Goal: Task Accomplishment & Management: Complete application form

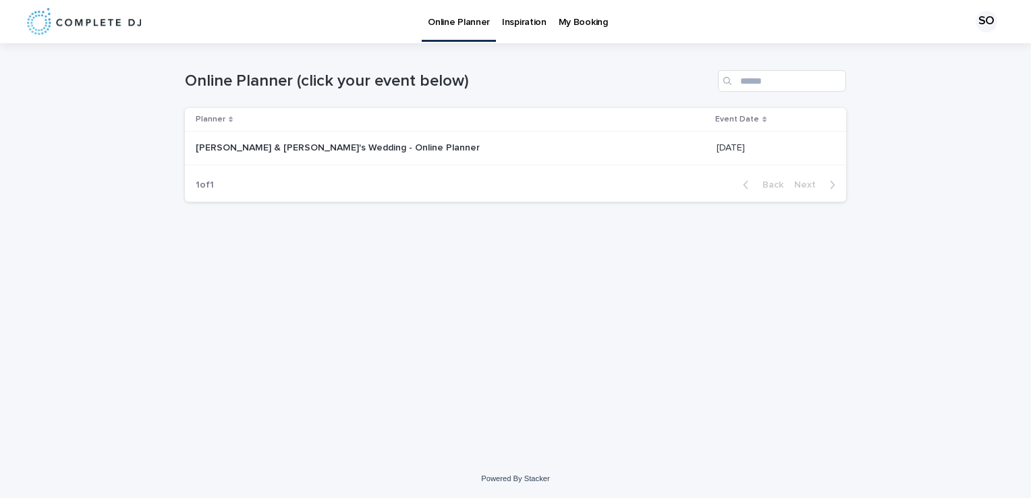
click at [231, 147] on p "[PERSON_NAME] & [PERSON_NAME]'s Wedding - Online Planner" at bounding box center [339, 147] width 287 height 14
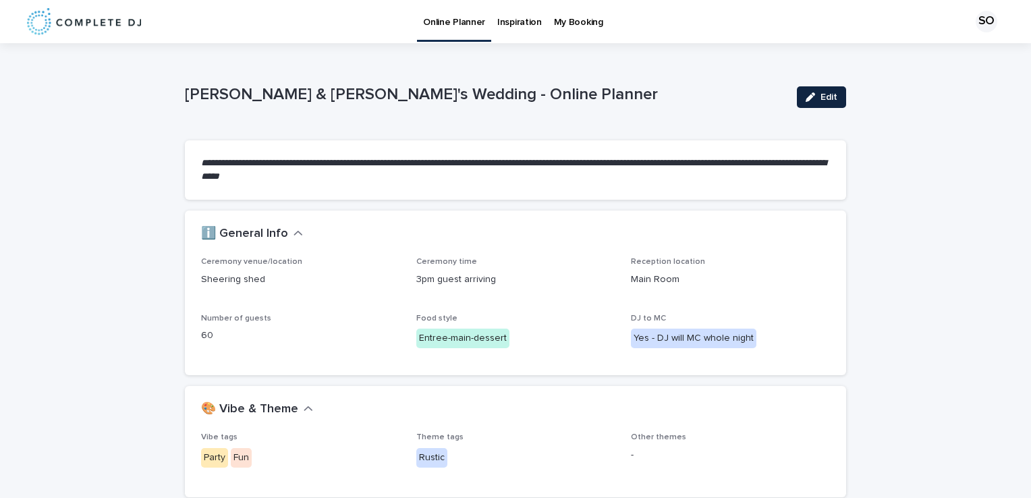
click at [823, 99] on span "Edit" at bounding box center [828, 96] width 17 height 9
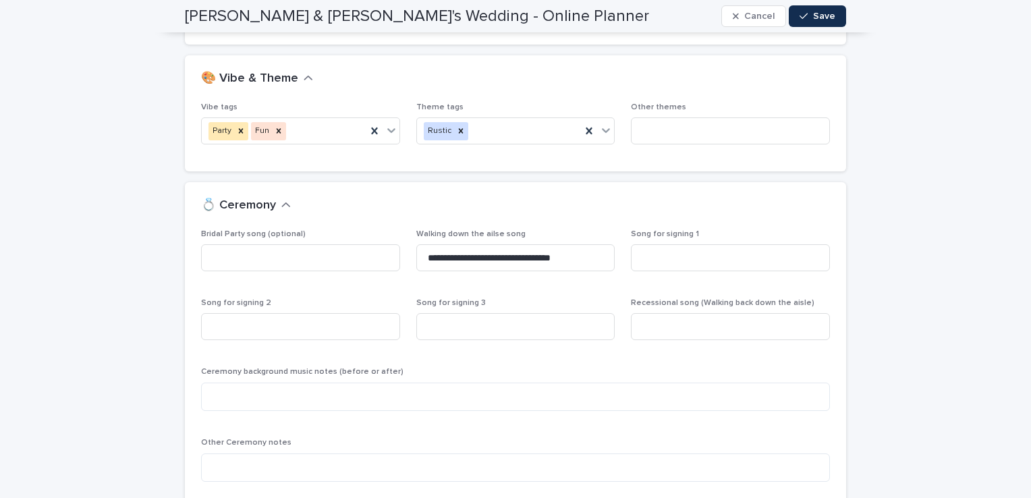
scroll to position [378, 0]
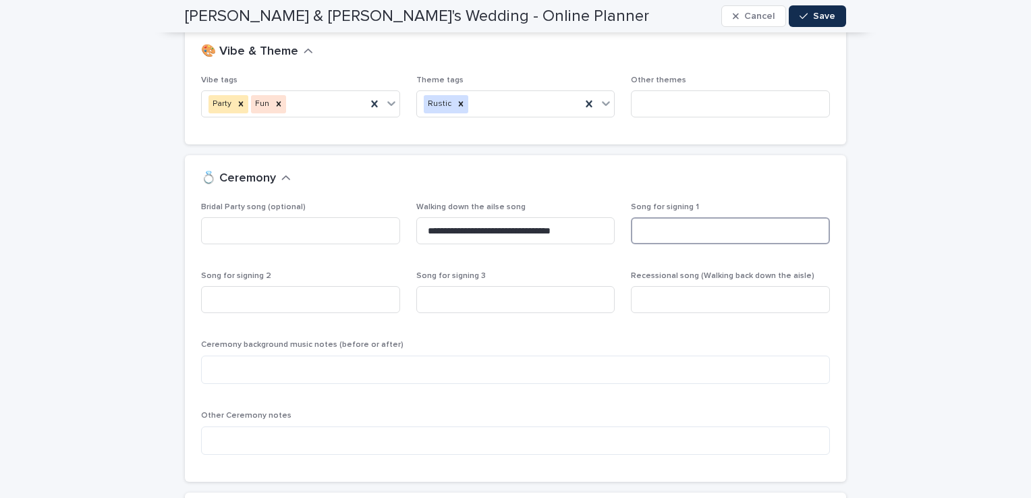
click at [713, 235] on input at bounding box center [730, 230] width 199 height 27
type input "**********"
click at [354, 305] on input at bounding box center [300, 299] width 199 height 27
click at [657, 304] on input at bounding box center [730, 299] width 199 height 27
type input "**********"
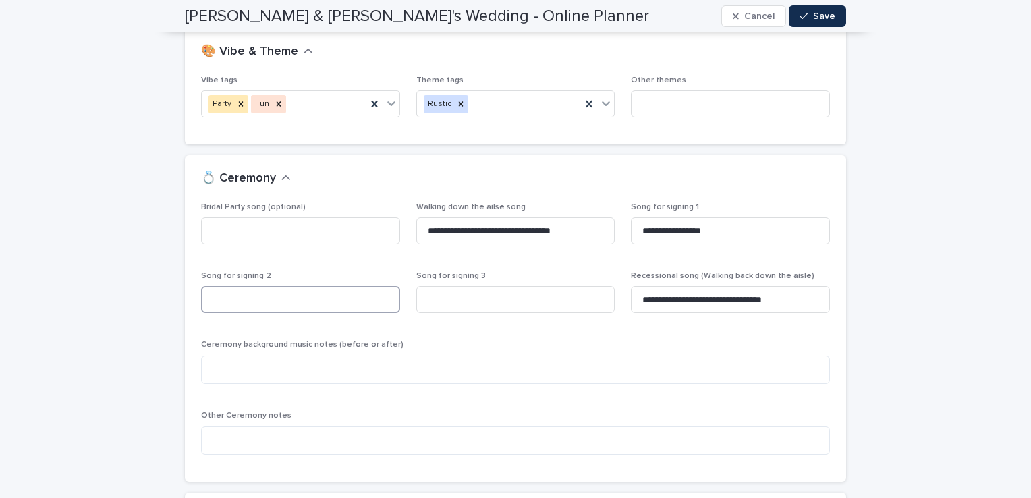
click at [335, 306] on input at bounding box center [300, 299] width 199 height 27
type input "**********"
click at [431, 304] on input at bounding box center [515, 299] width 199 height 27
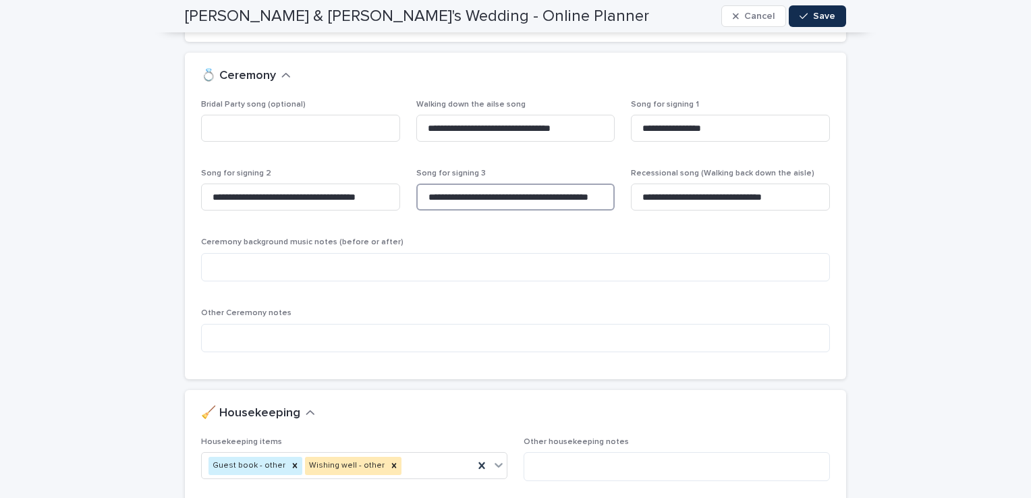
scroll to position [486, 0]
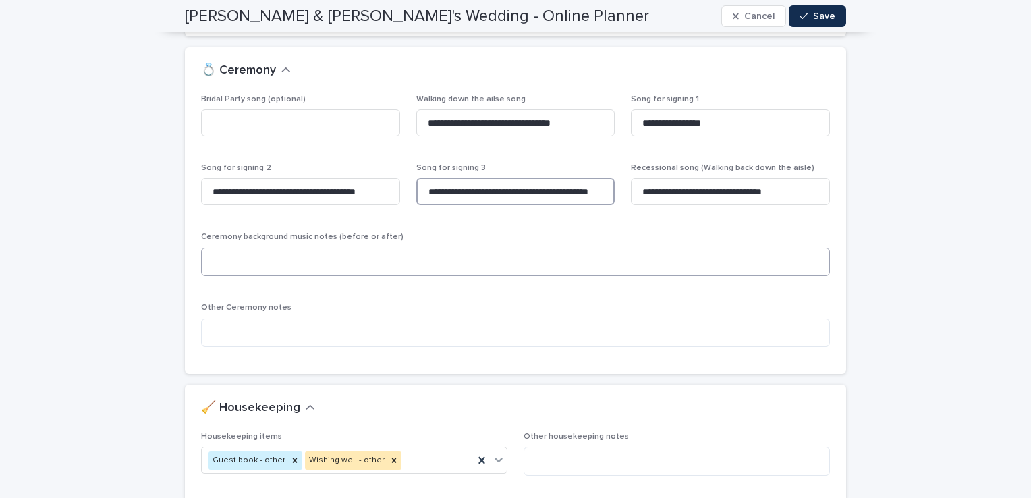
type input "**********"
click at [418, 267] on textarea at bounding box center [515, 262] width 629 height 29
type textarea "**********"
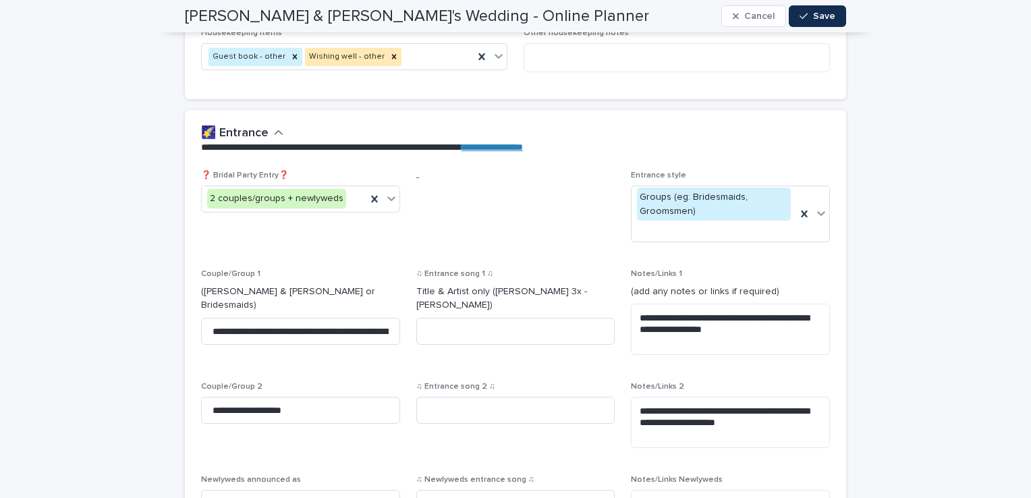
scroll to position [918, 0]
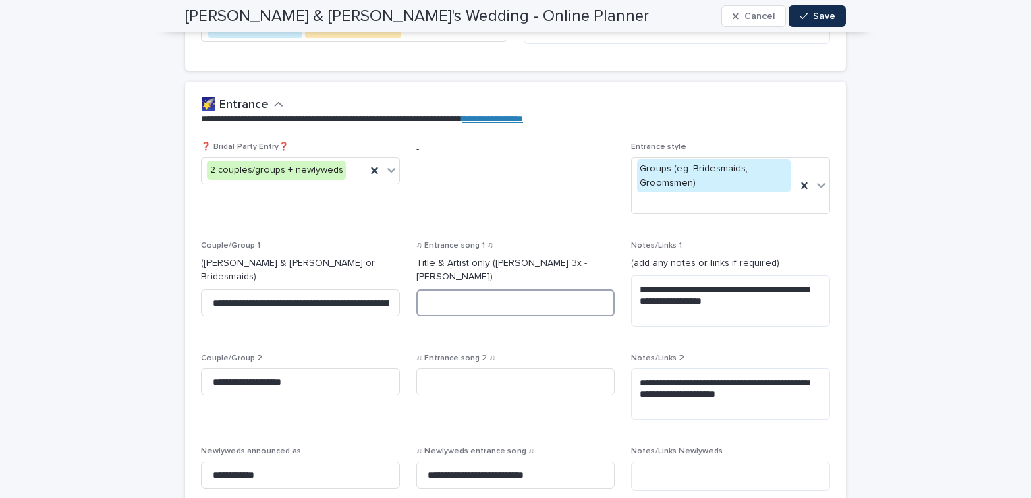
click at [448, 293] on input at bounding box center [515, 302] width 199 height 27
click at [494, 476] on input "**********" at bounding box center [515, 474] width 199 height 27
click at [512, 473] on input "**********" at bounding box center [515, 474] width 199 height 27
type input "**********"
click at [448, 390] on input at bounding box center [515, 381] width 199 height 27
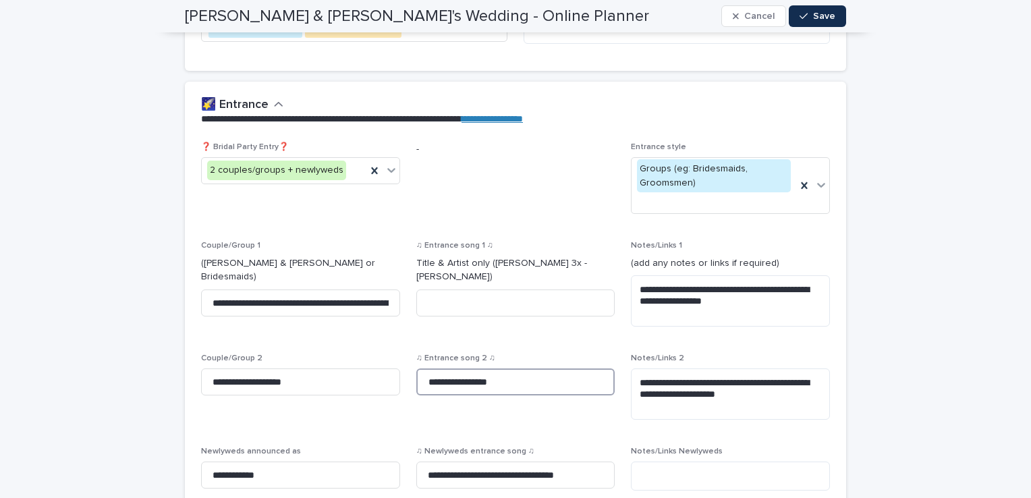
click at [451, 382] on input "**********" at bounding box center [515, 381] width 199 height 27
type input "**********"
click at [432, 291] on input at bounding box center [515, 302] width 199 height 27
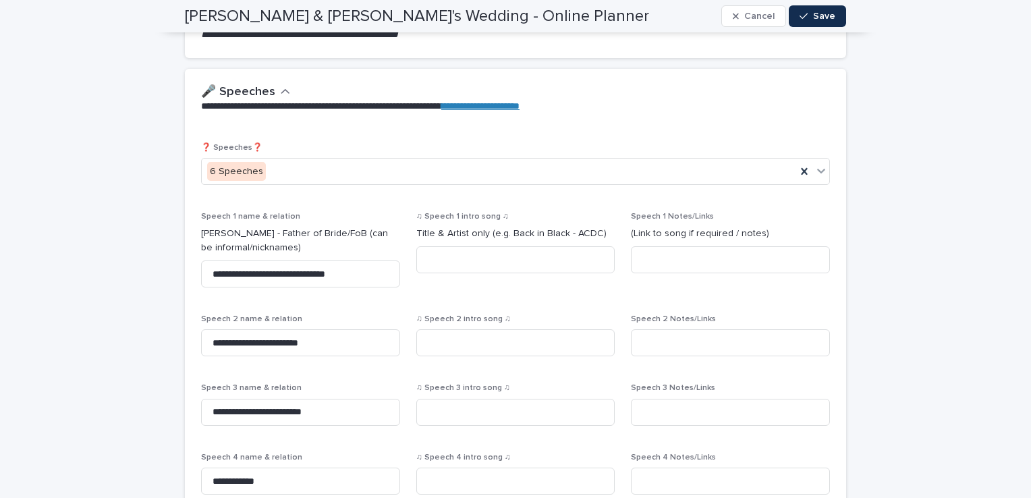
scroll to position [1565, 0]
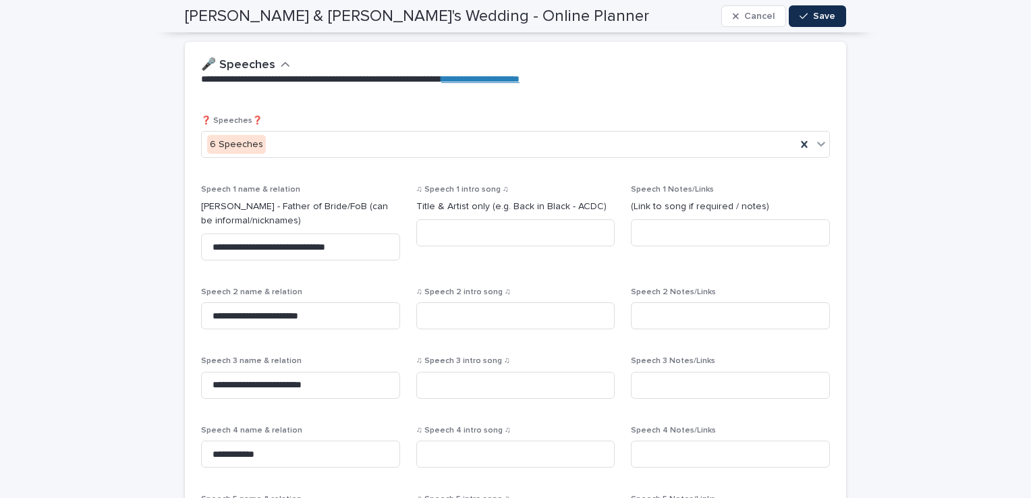
type input "**********"
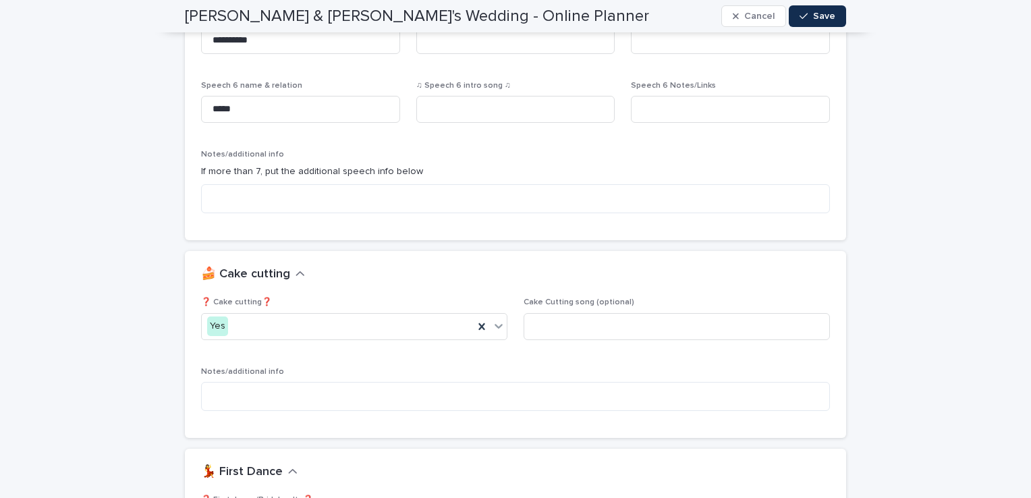
scroll to position [2051, 0]
click at [645, 319] on input at bounding box center [677, 323] width 306 height 27
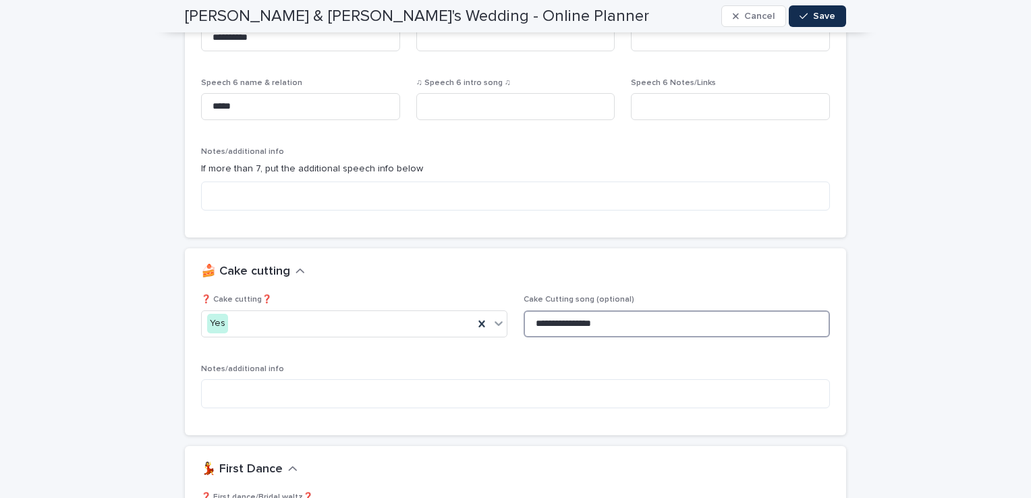
type input "**********"
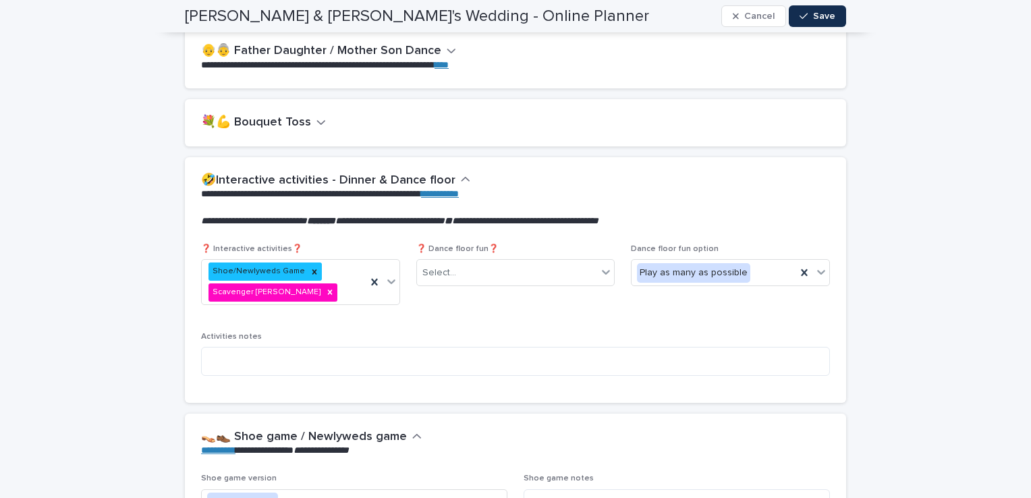
scroll to position [2807, 0]
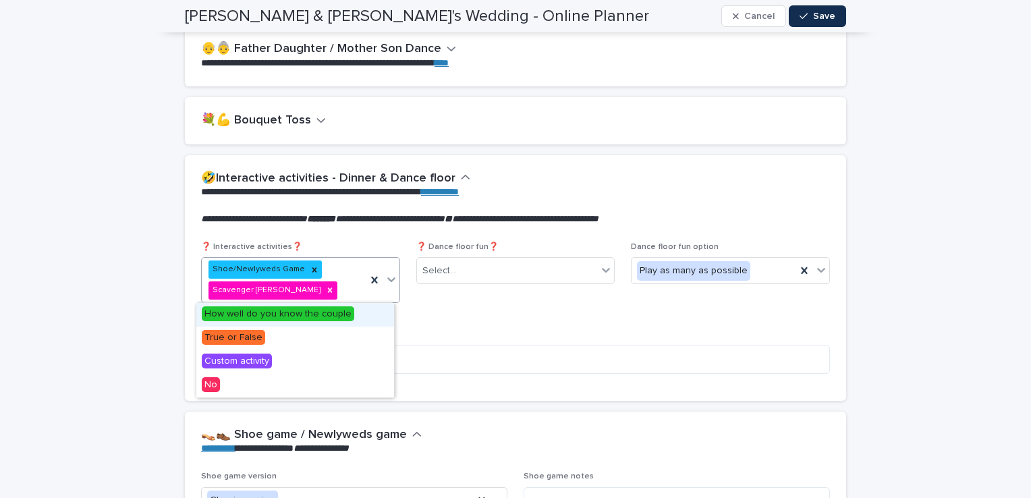
click at [345, 288] on div "Shoe/Newlyweds Game Scavenger [PERSON_NAME]" at bounding box center [284, 280] width 165 height 45
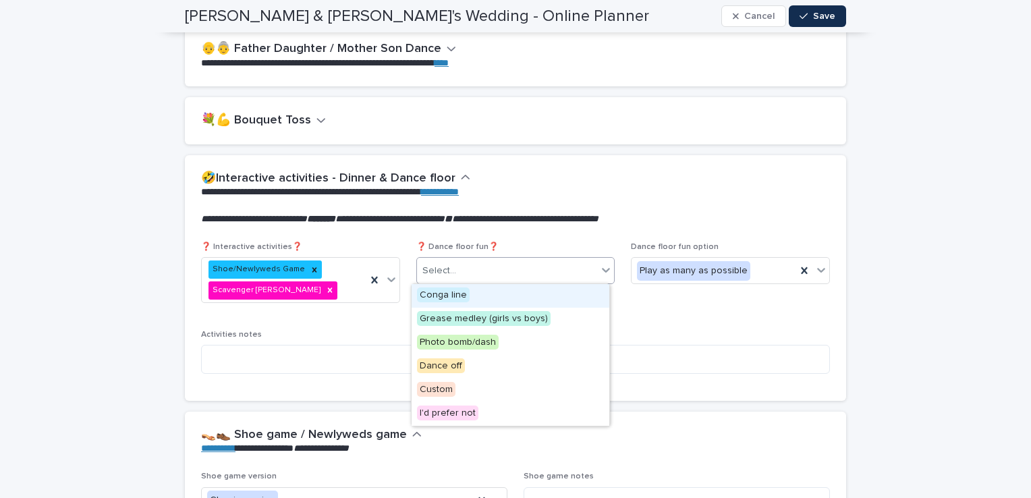
click at [456, 275] on div "Select..." at bounding box center [507, 271] width 181 height 22
click at [440, 368] on span "Dance off" at bounding box center [441, 365] width 48 height 15
click at [524, 275] on div "Dance off" at bounding box center [499, 271] width 165 height 24
click at [460, 296] on span "Conga line" at bounding box center [443, 294] width 53 height 15
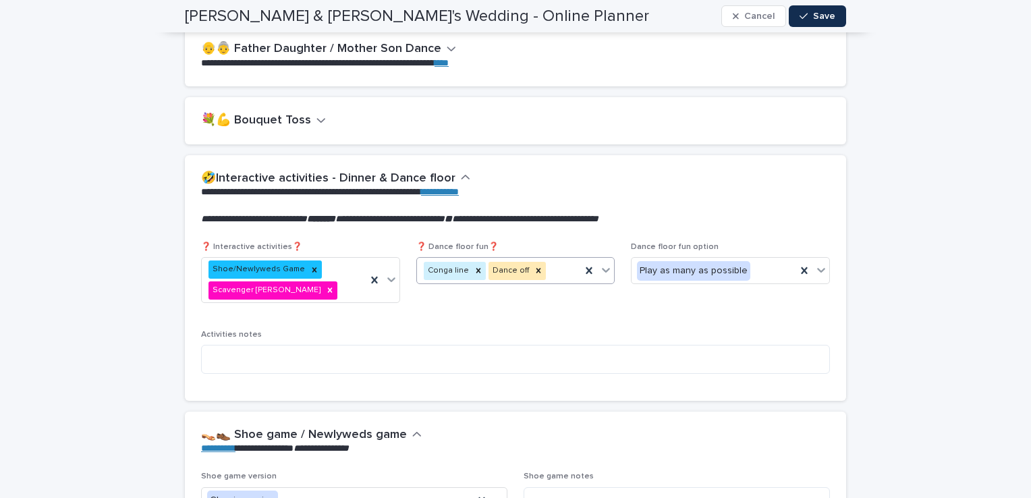
click at [555, 271] on div "Conga line Dance off" at bounding box center [499, 271] width 165 height 24
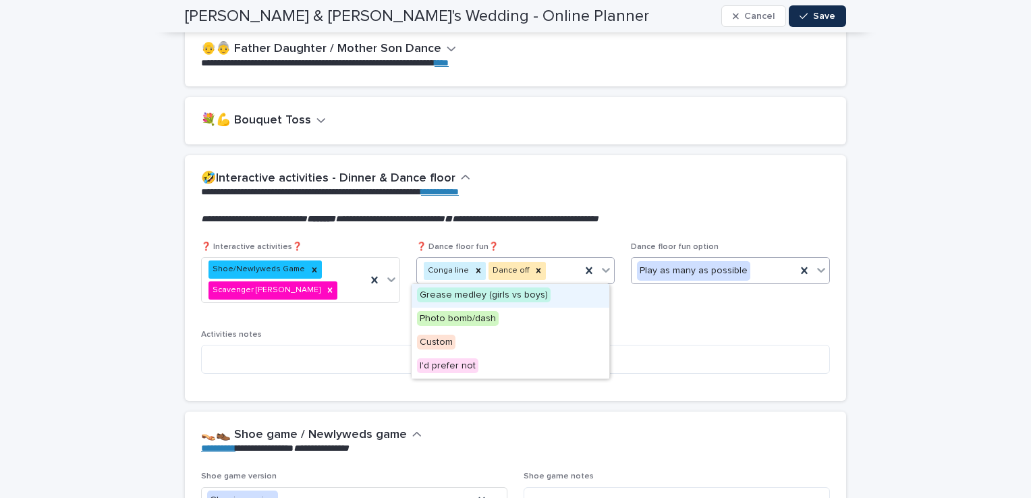
click at [758, 273] on div "Play as many as possible" at bounding box center [714, 271] width 165 height 22
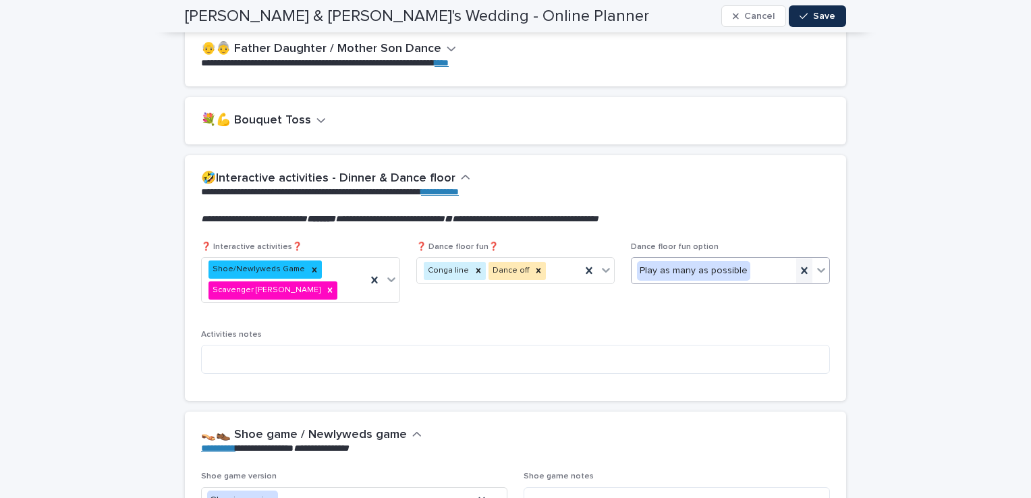
click at [797, 270] on icon at bounding box center [803, 270] width 13 height 13
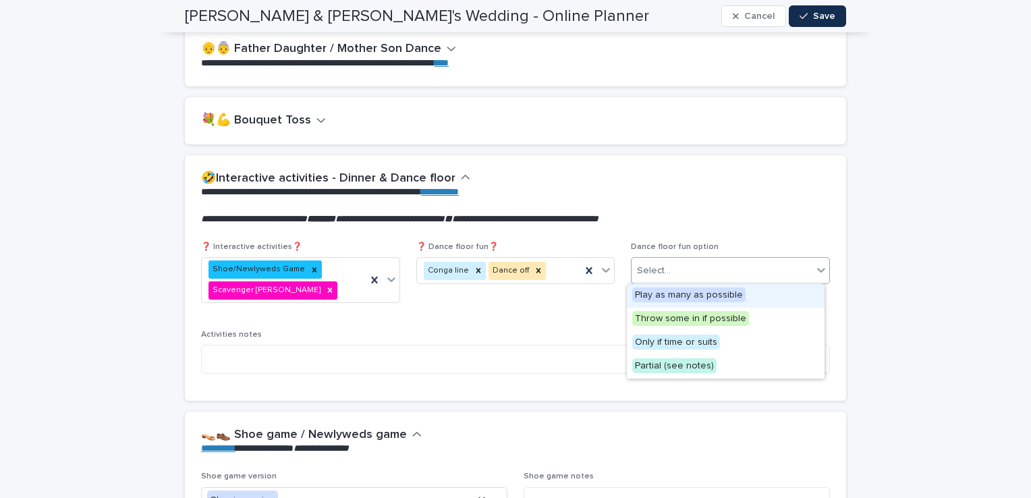
click at [688, 267] on div "Select..." at bounding box center [722, 271] width 181 height 22
click at [700, 343] on span "Only if time or suits" at bounding box center [676, 342] width 88 height 15
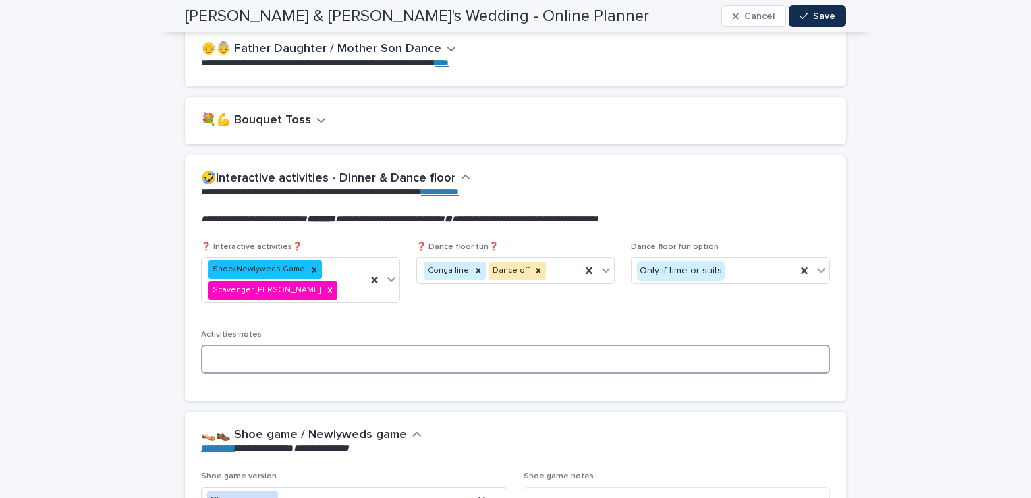
click at [700, 345] on textarea at bounding box center [515, 359] width 629 height 29
click at [723, 304] on span "Dance floor fun option Only if time or suits" at bounding box center [730, 278] width 199 height 72
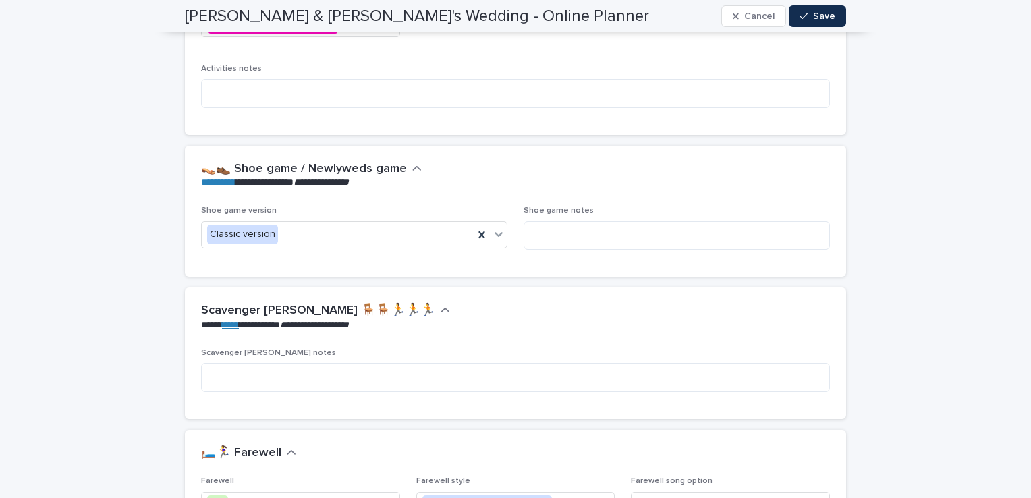
scroll to position [3077, 0]
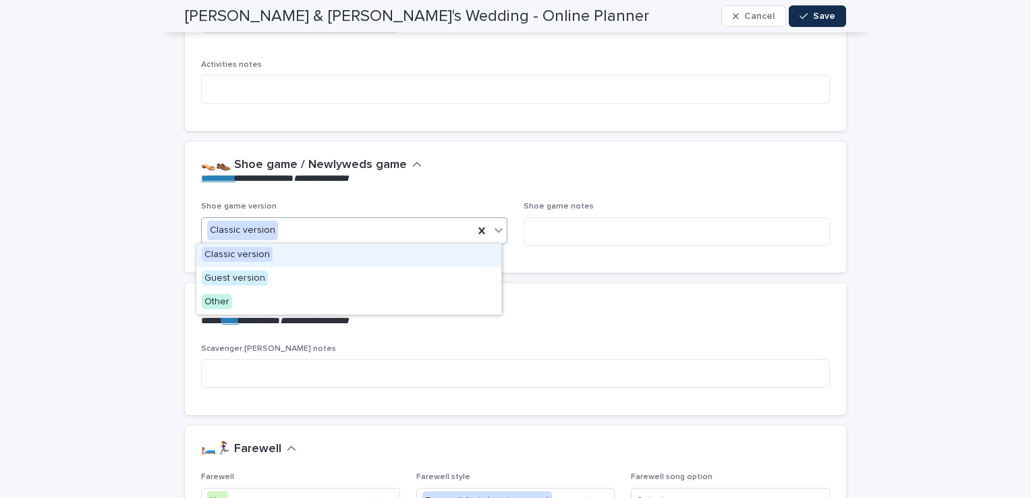
click at [408, 228] on div "Classic version" at bounding box center [338, 230] width 272 height 22
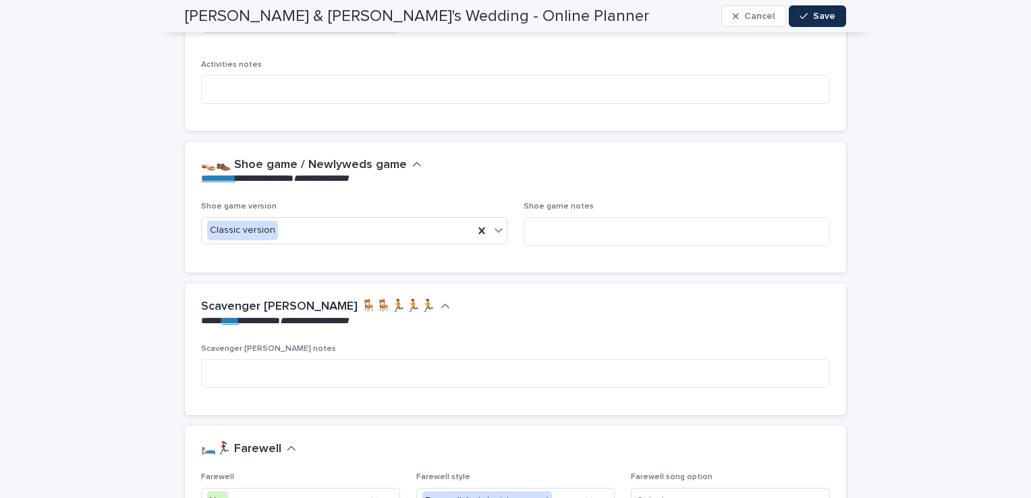
click at [750, 279] on div "**********" at bounding box center [515, 213] width 661 height 142
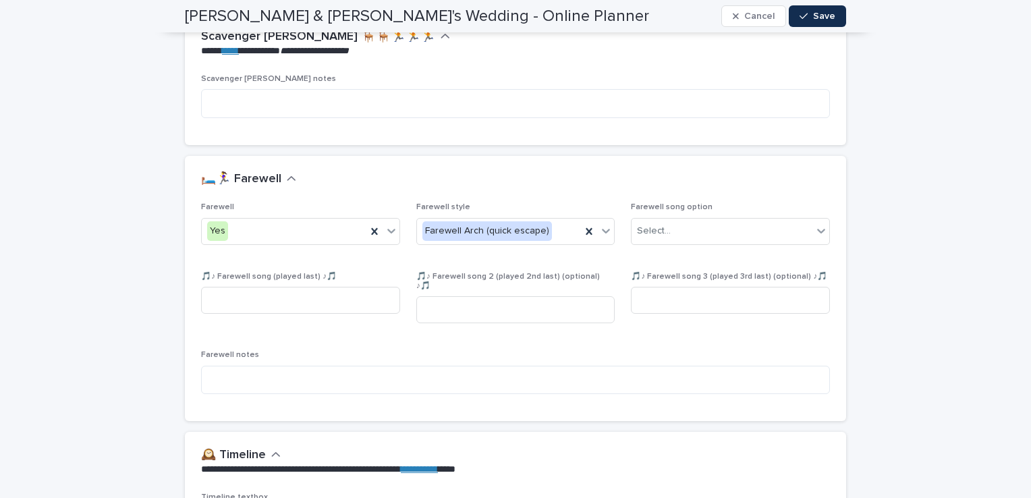
scroll to position [3373, 0]
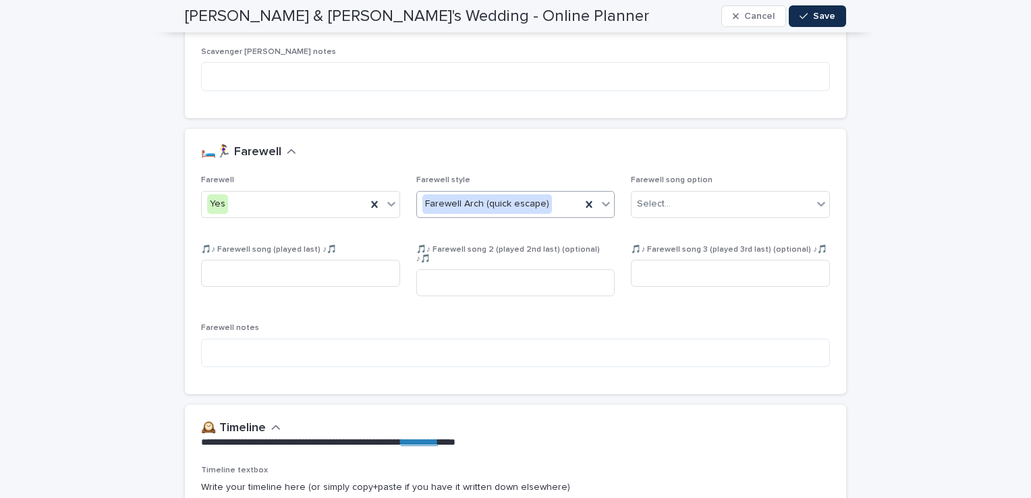
click at [544, 206] on div "Farewell Arch (quick escape)" at bounding box center [499, 204] width 165 height 22
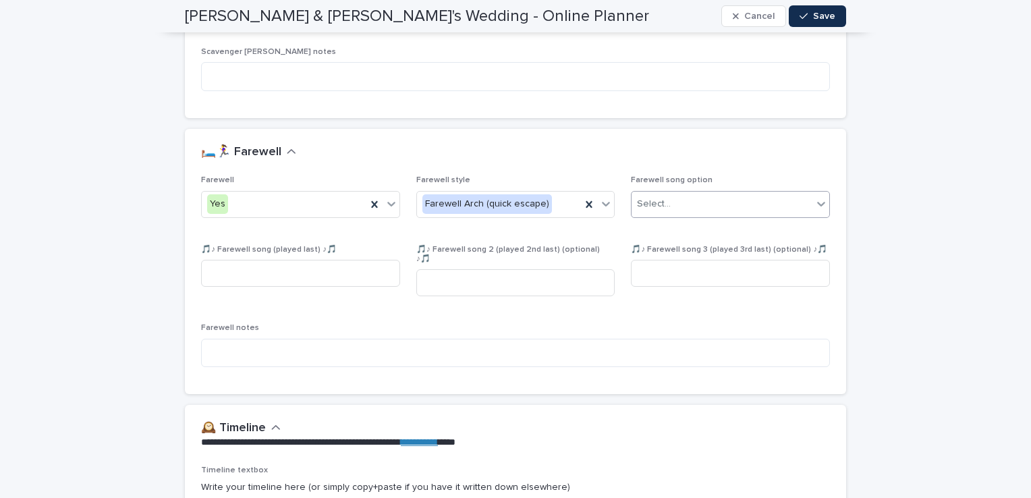
click at [760, 206] on div "Select..." at bounding box center [722, 204] width 181 height 22
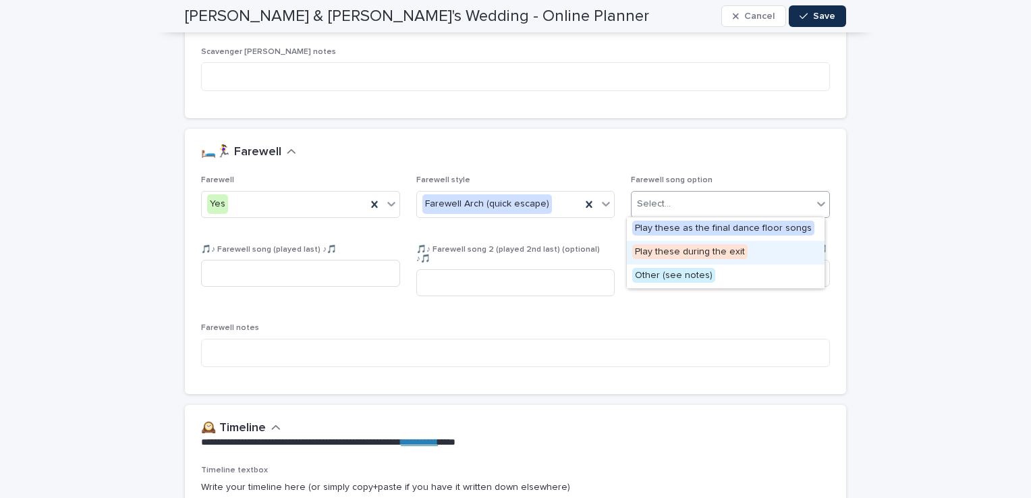
click at [720, 249] on span "Play these during the exit" at bounding box center [689, 251] width 115 height 15
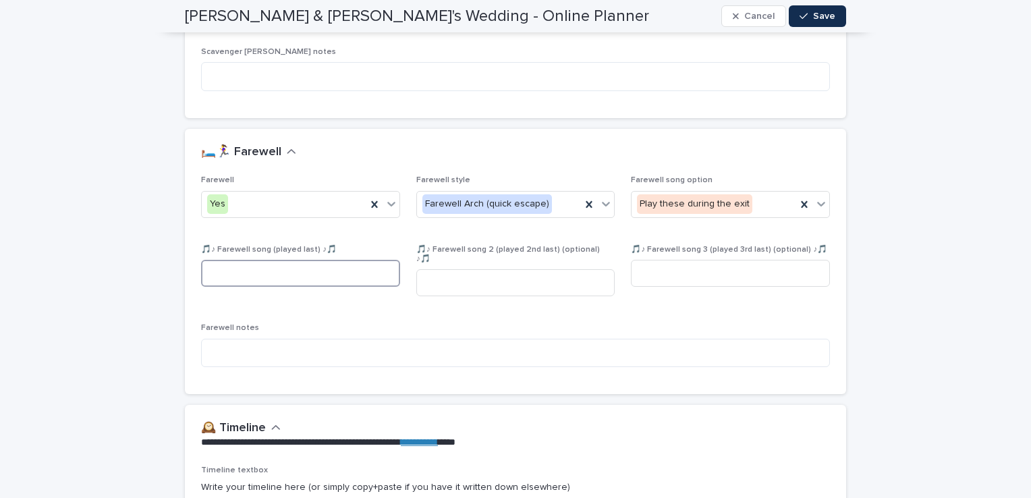
click at [318, 271] on input at bounding box center [300, 273] width 199 height 27
type input "**********"
click at [469, 287] on div "🎵♪ Farewell song 2 (played 2nd last) (optional) ♪🎵" at bounding box center [515, 276] width 199 height 63
click at [532, 280] on input at bounding box center [515, 282] width 199 height 27
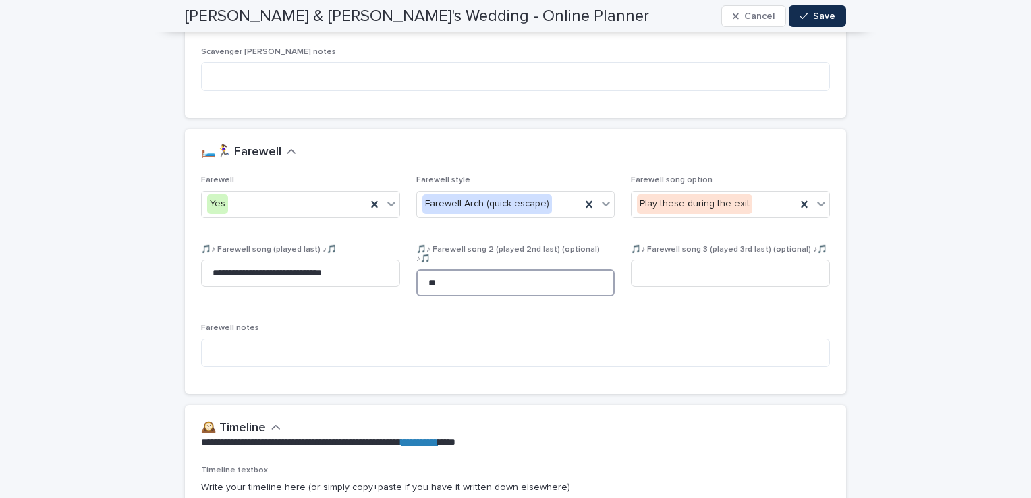
type input "*"
click at [341, 273] on input "**********" at bounding box center [300, 273] width 199 height 27
type input "*"
type input "**********"
click at [443, 271] on input at bounding box center [515, 282] width 199 height 27
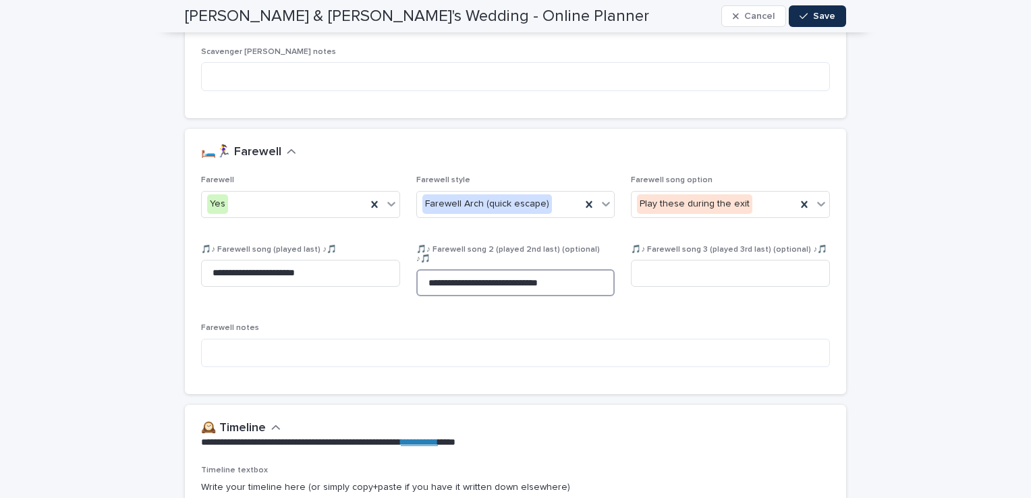
type input "**********"
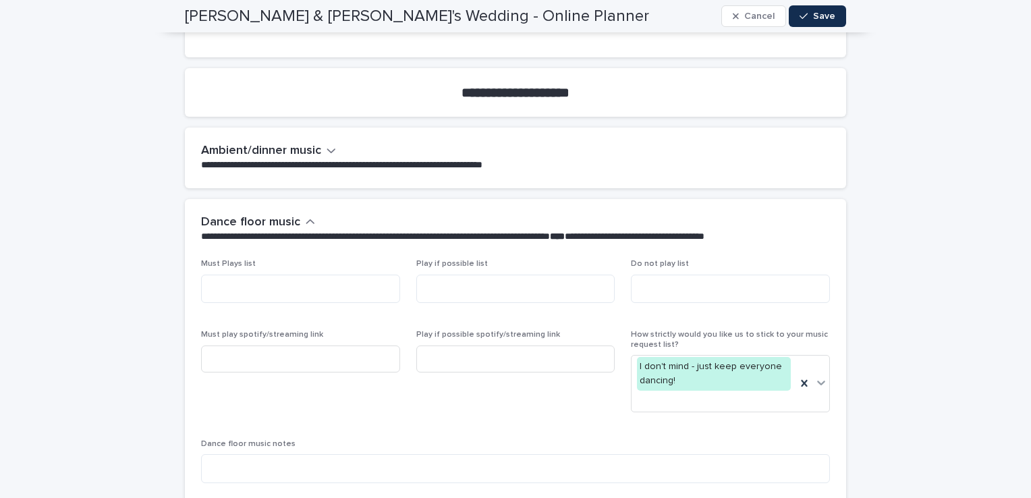
scroll to position [4156, 0]
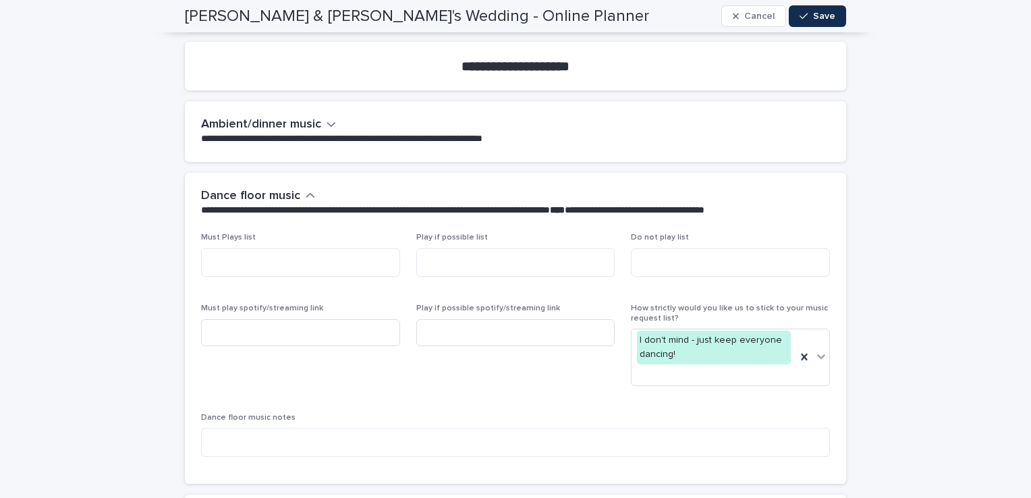
click at [327, 123] on icon "button" at bounding box center [331, 125] width 8 height 5
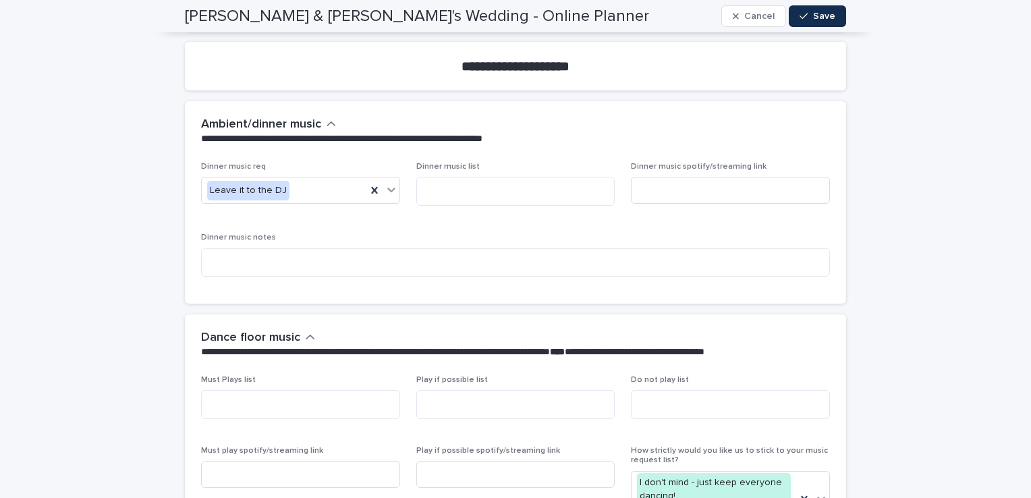
click at [327, 118] on icon "button" at bounding box center [331, 124] width 9 height 12
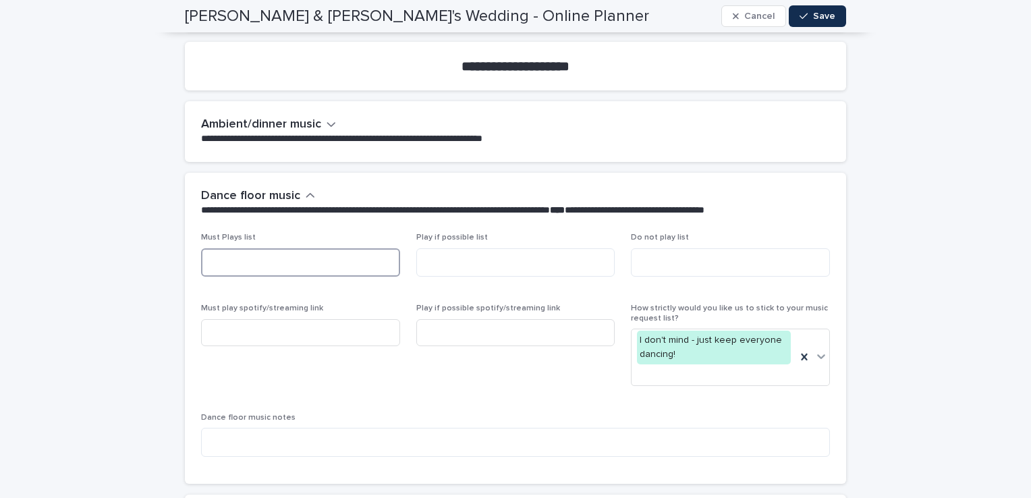
click at [281, 257] on textarea at bounding box center [300, 262] width 199 height 29
type textarea "*"
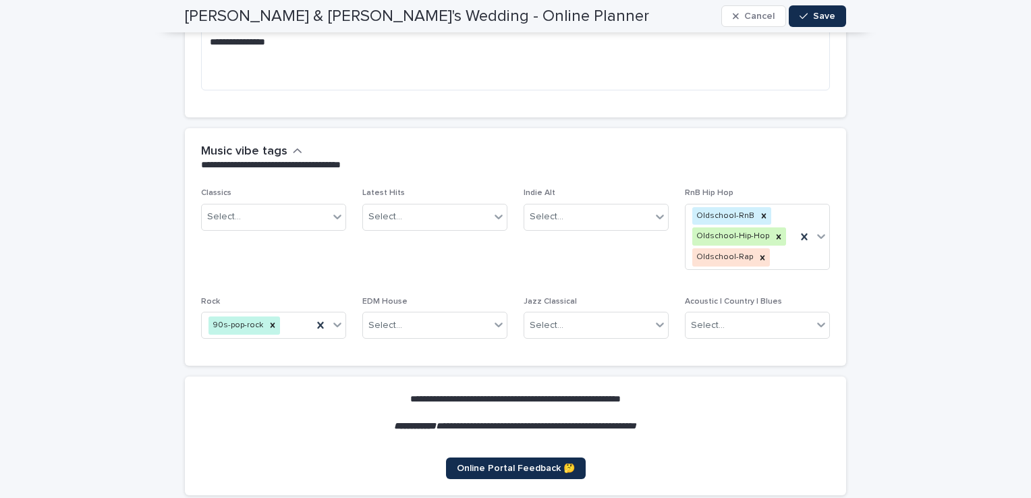
scroll to position [5020, 0]
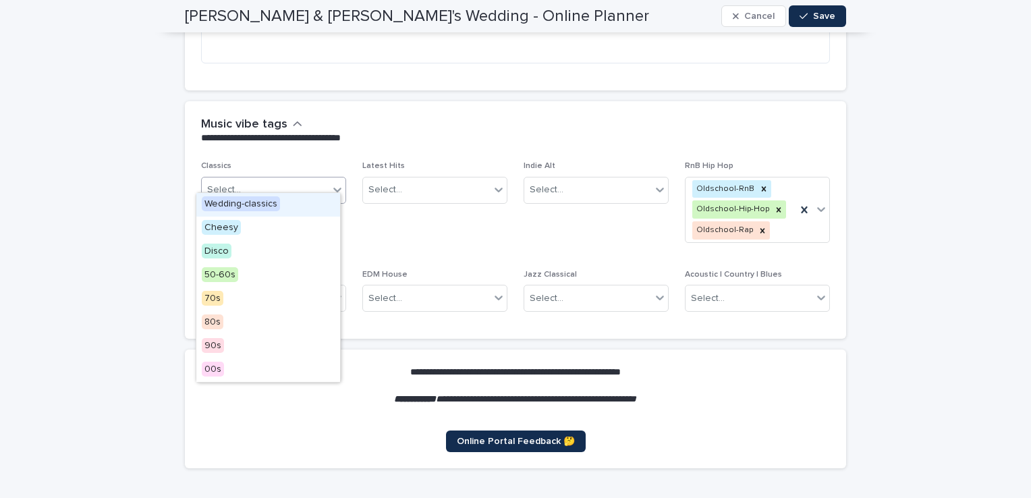
click at [261, 179] on div "Select..." at bounding box center [265, 190] width 127 height 22
click at [389, 183] on div "Select..." at bounding box center [385, 190] width 34 height 14
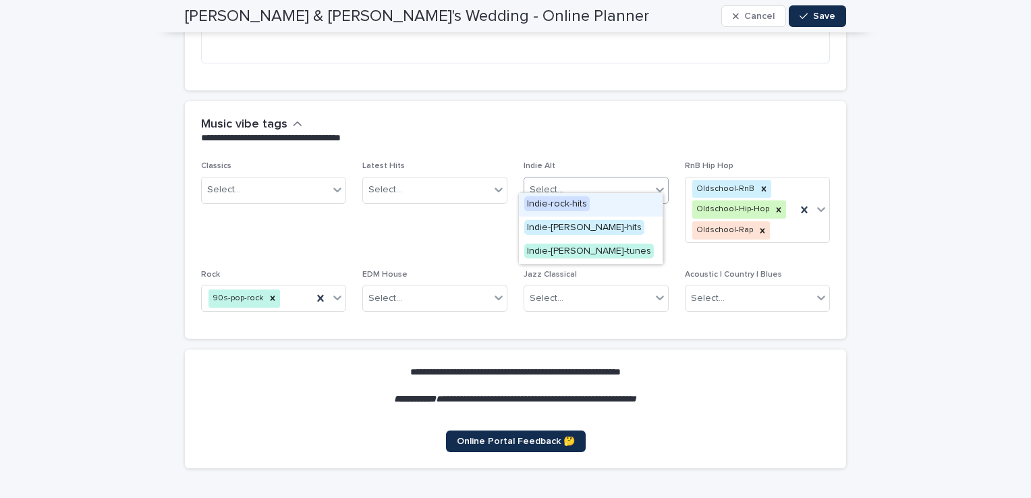
click at [555, 183] on div "Select..." at bounding box center [547, 190] width 34 height 14
click at [301, 289] on div "90s-pop-rock" at bounding box center [257, 299] width 111 height 24
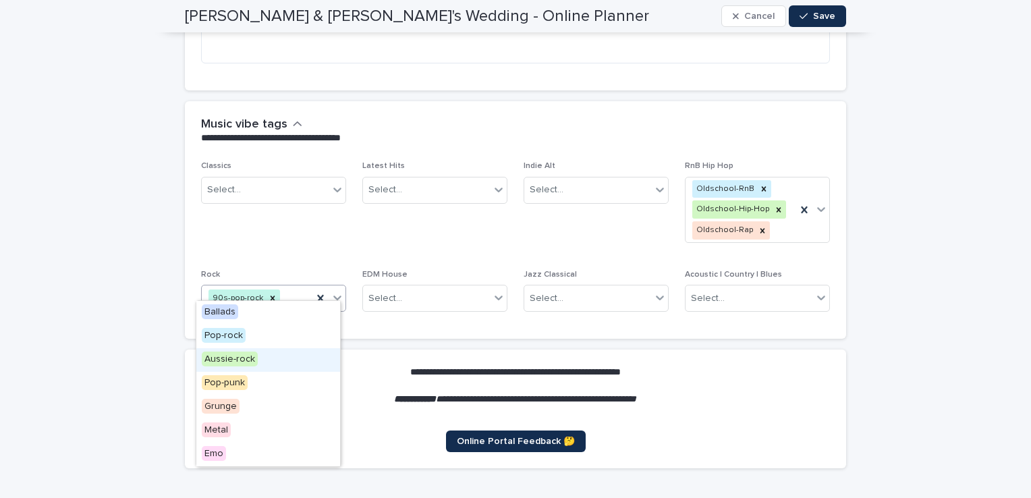
click at [260, 362] on div "Aussie-rock" at bounding box center [268, 360] width 144 height 24
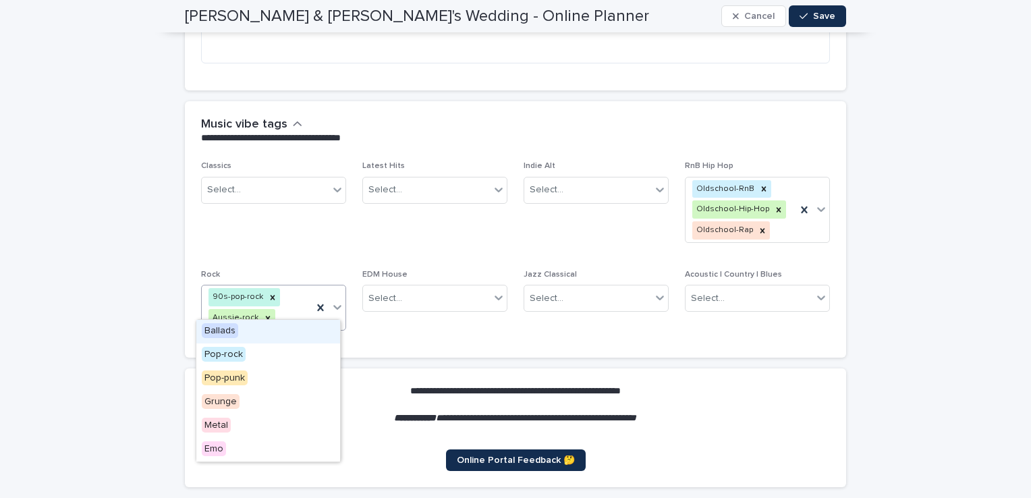
click at [280, 306] on div "90s-pop-rock Aussie-rock" at bounding box center [257, 307] width 111 height 45
click at [225, 425] on span "Metal" at bounding box center [216, 425] width 29 height 15
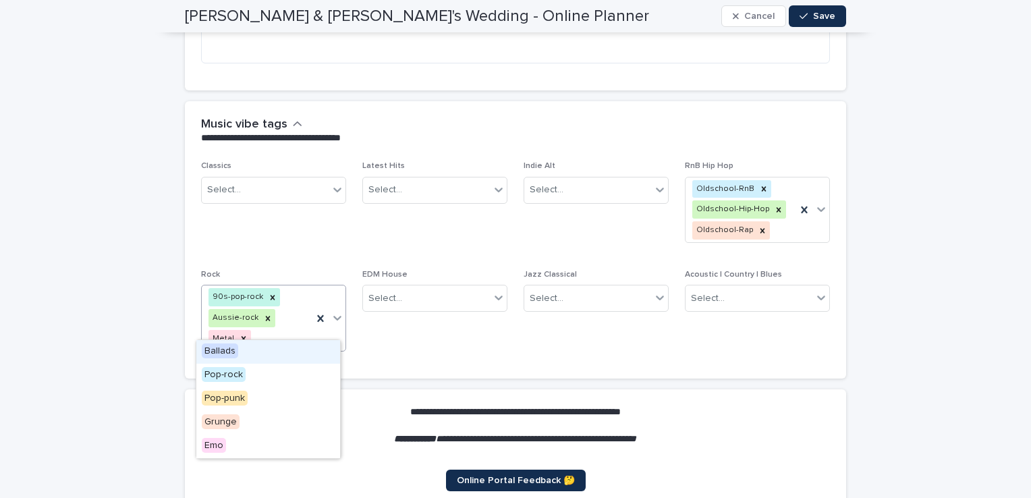
click at [283, 312] on div "90s-pop-rock Aussie-rock Metal" at bounding box center [257, 317] width 111 height 65
click at [416, 289] on div "Select..." at bounding box center [426, 298] width 127 height 22
click at [300, 322] on div "90s-pop-rock Aussie-rock Metal" at bounding box center [257, 317] width 111 height 65
click at [258, 352] on div "Ballads" at bounding box center [268, 352] width 144 height 24
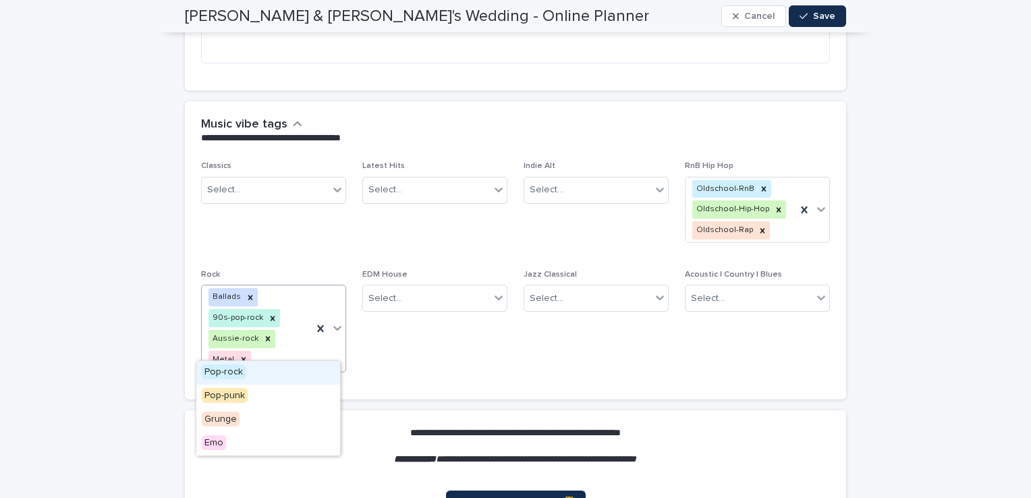
click at [283, 342] on div "Ballads 90s-pop-rock Aussie-rock Metal" at bounding box center [257, 328] width 111 height 86
click at [238, 397] on span "Pop-punk" at bounding box center [225, 395] width 46 height 15
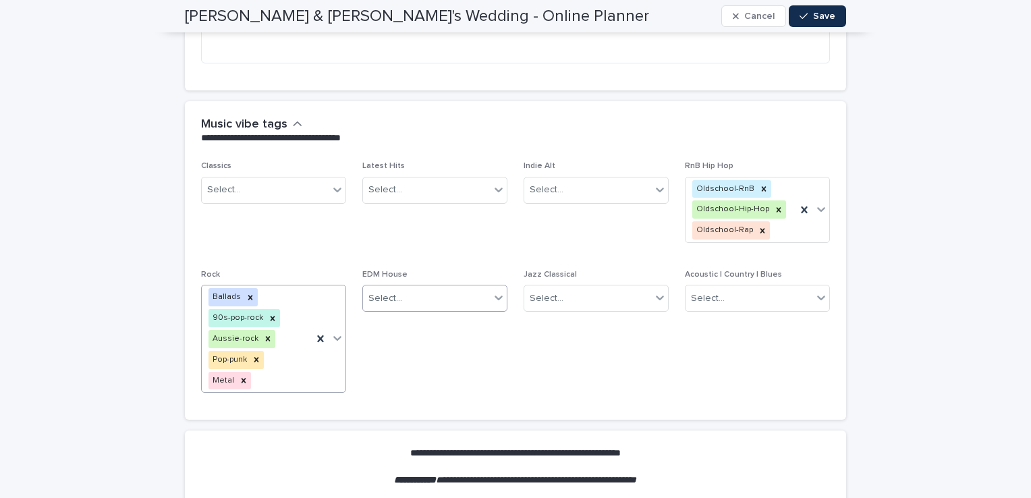
click at [432, 292] on div "Select..." at bounding box center [426, 298] width 127 height 22
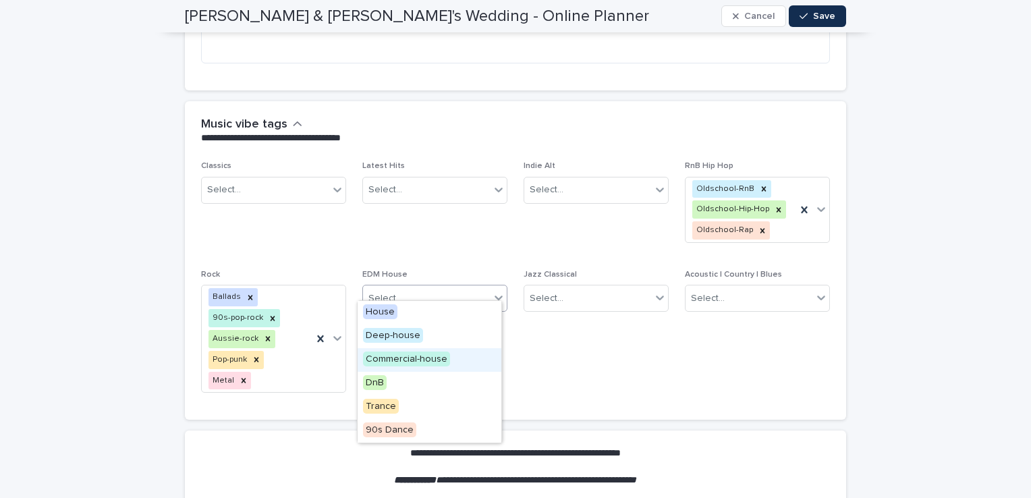
click at [445, 362] on span "Commercial-house" at bounding box center [406, 359] width 87 height 15
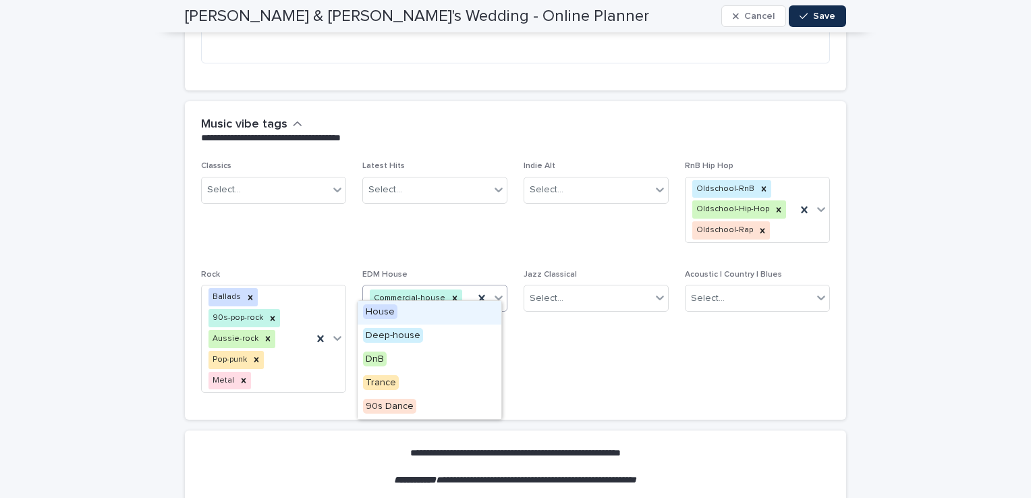
click at [457, 287] on div "Commercial-house" at bounding box center [418, 299] width 111 height 24
click at [416, 406] on div "90s Dance" at bounding box center [430, 407] width 144 height 24
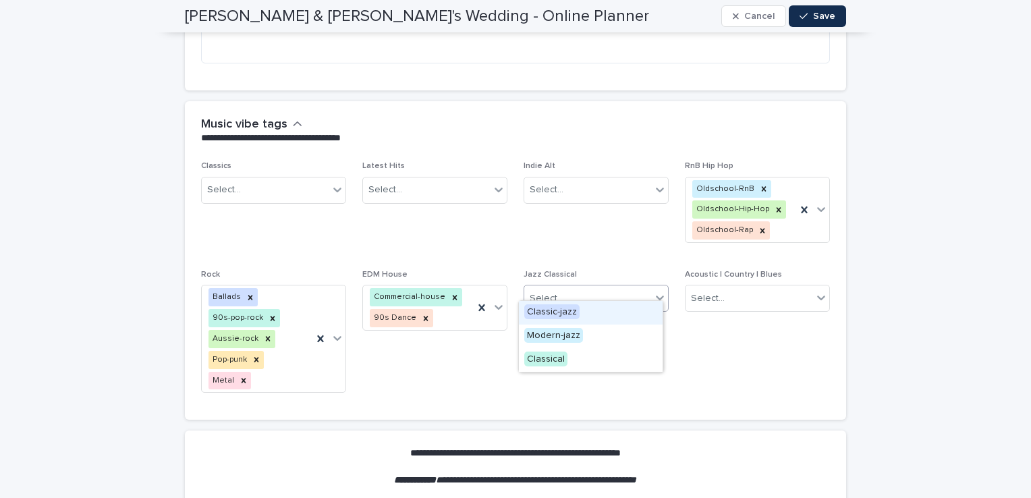
click at [589, 289] on div "Select..." at bounding box center [587, 298] width 127 height 22
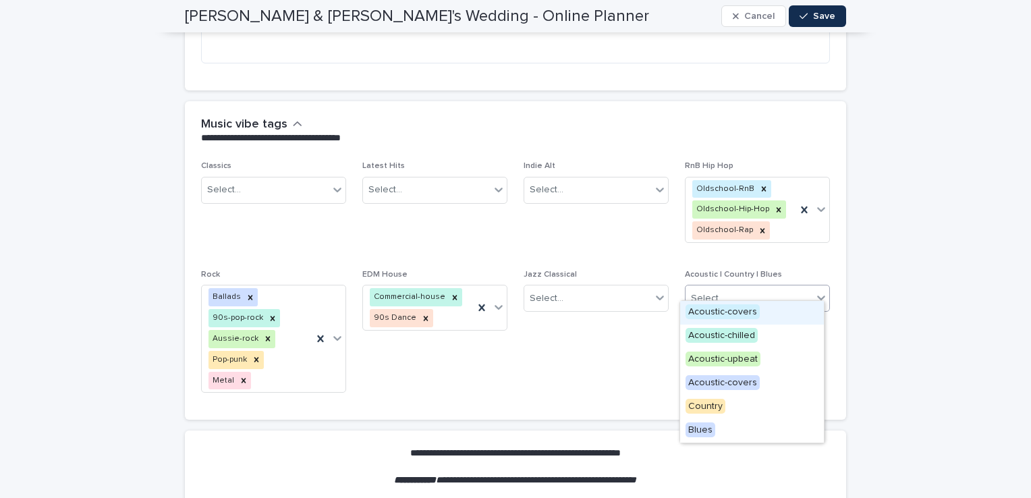
click at [727, 287] on div "Select..." at bounding box center [748, 298] width 127 height 22
click at [725, 314] on span "Acoustic-covers" at bounding box center [722, 311] width 74 height 15
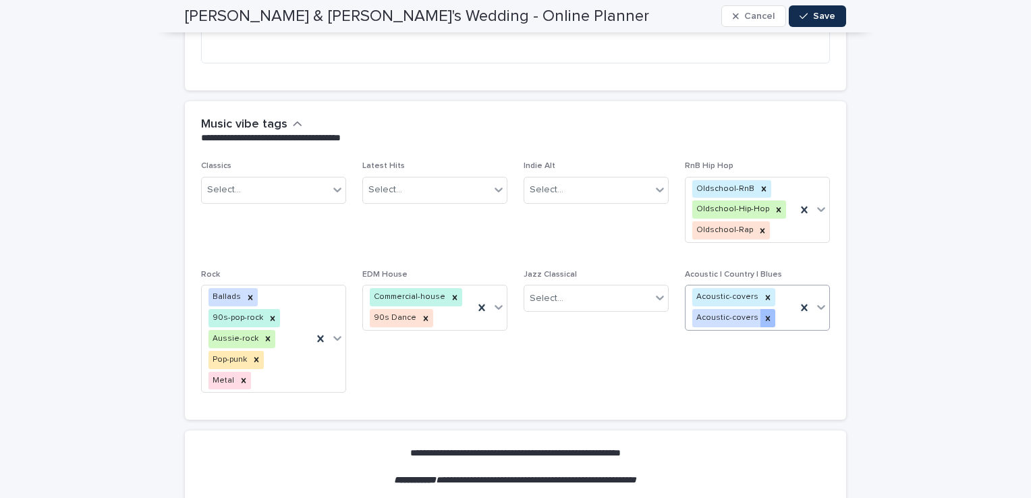
click at [760, 312] on div at bounding box center [767, 318] width 15 height 18
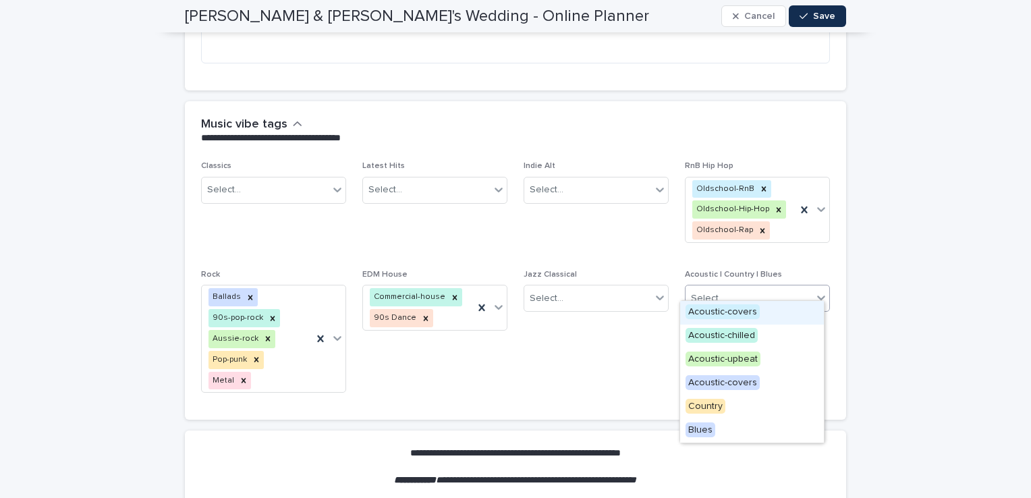
click at [797, 290] on div "Select..." at bounding box center [748, 298] width 127 height 22
click at [758, 314] on div "Acoustic-covers" at bounding box center [752, 313] width 144 height 24
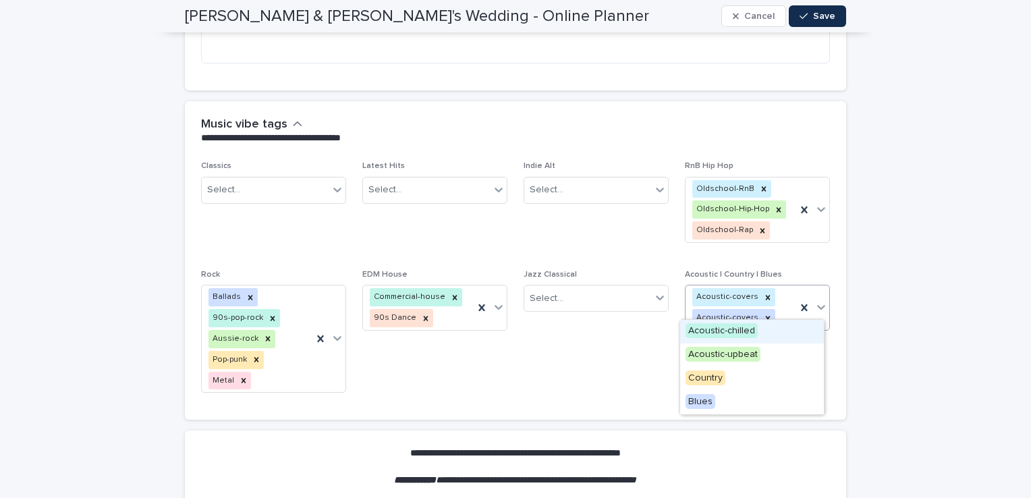
click at [816, 302] on div at bounding box center [821, 307] width 16 height 24
click at [726, 379] on div "Country" at bounding box center [752, 379] width 144 height 24
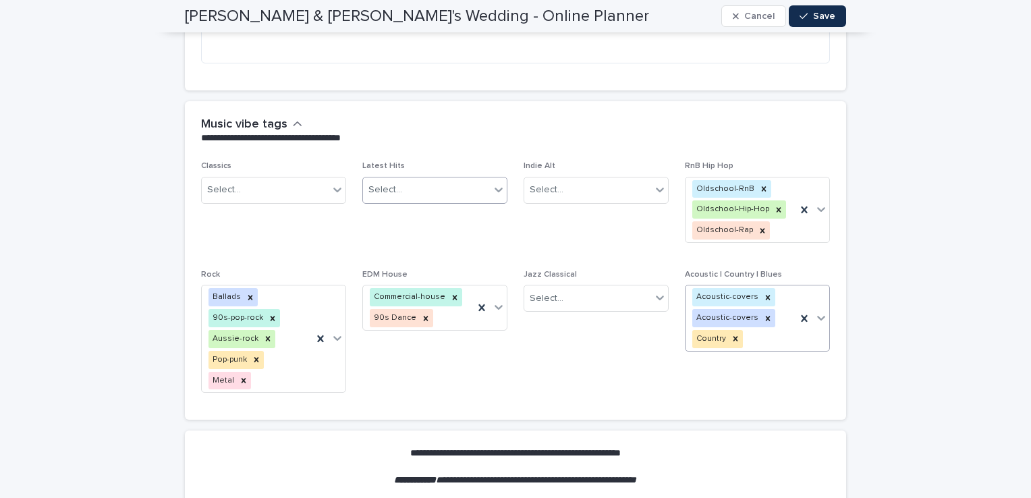
click at [419, 181] on div "Select..." at bounding box center [426, 190] width 127 height 22
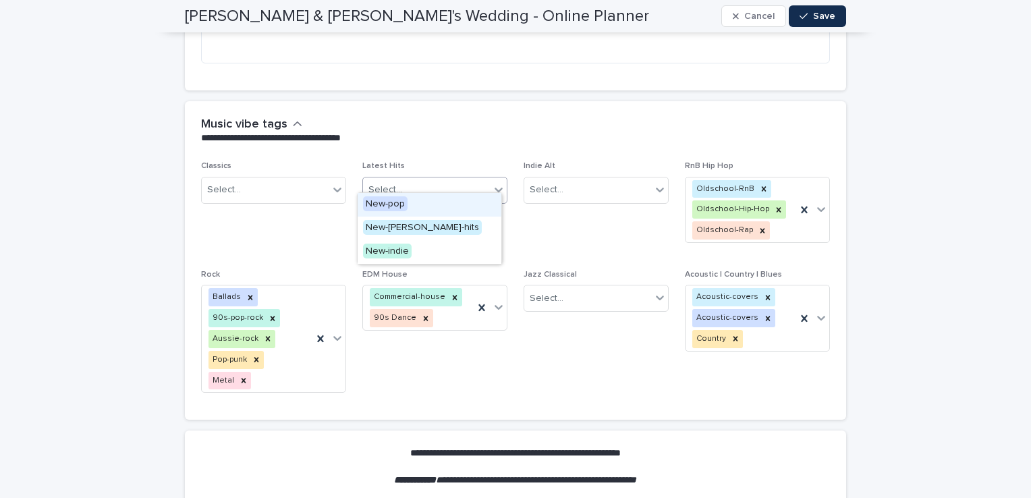
click at [451, 132] on p "**********" at bounding box center [512, 138] width 623 height 13
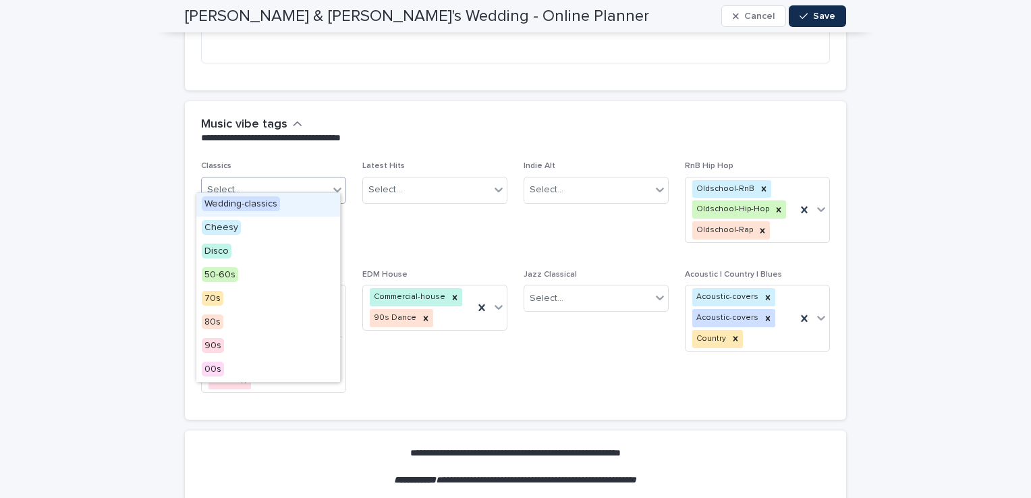
click at [329, 181] on div at bounding box center [337, 189] width 16 height 24
click at [226, 342] on div "90s" at bounding box center [268, 347] width 144 height 24
click at [334, 183] on icon at bounding box center [337, 189] width 13 height 13
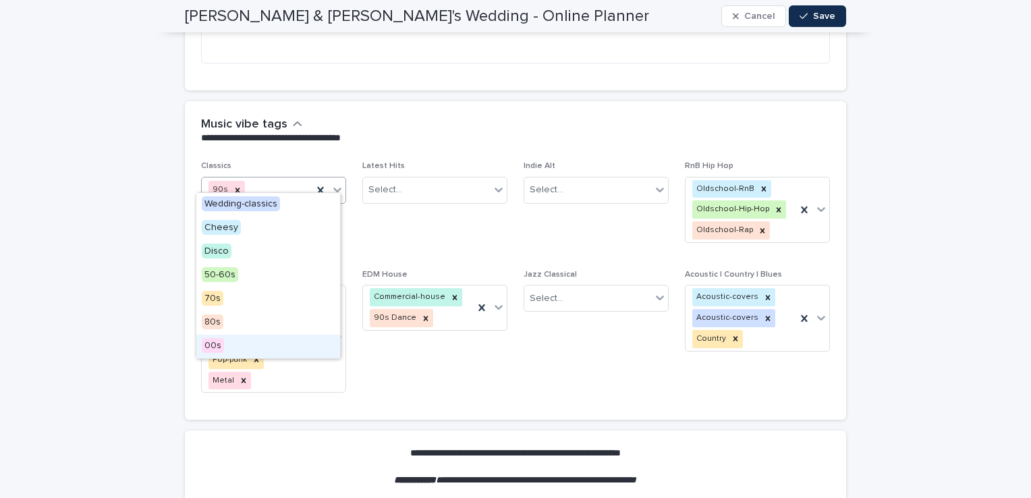
click at [227, 347] on div "00s" at bounding box center [268, 347] width 144 height 24
click at [331, 183] on icon at bounding box center [337, 189] width 13 height 13
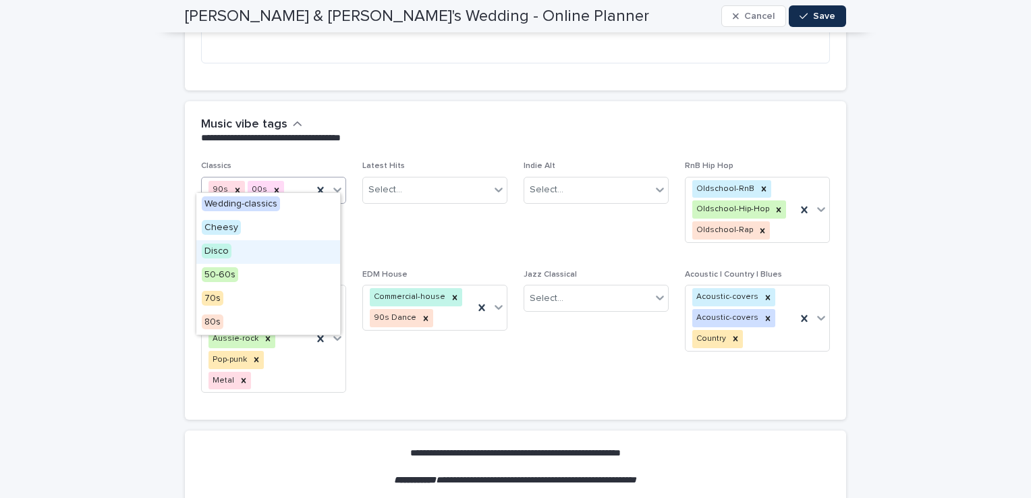
click at [240, 252] on div "Disco" at bounding box center [268, 252] width 144 height 24
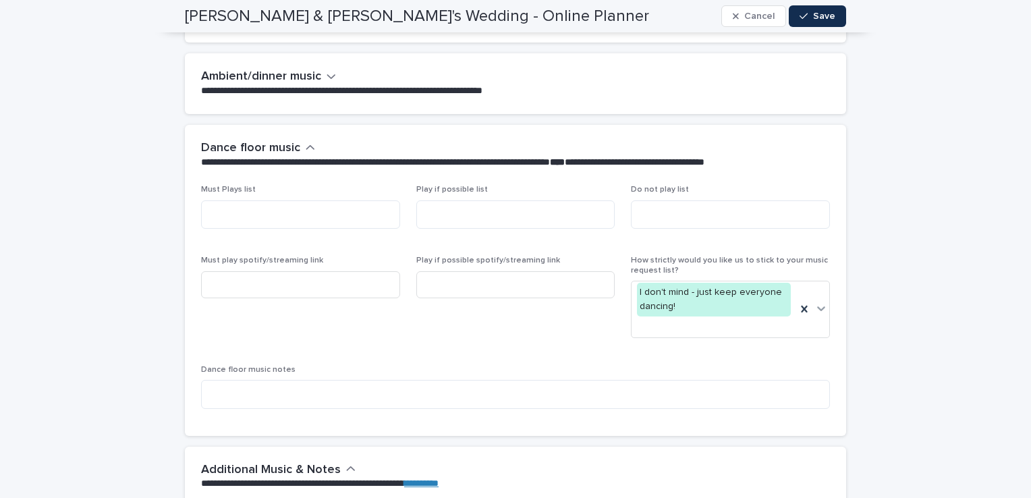
scroll to position [4231, 0]
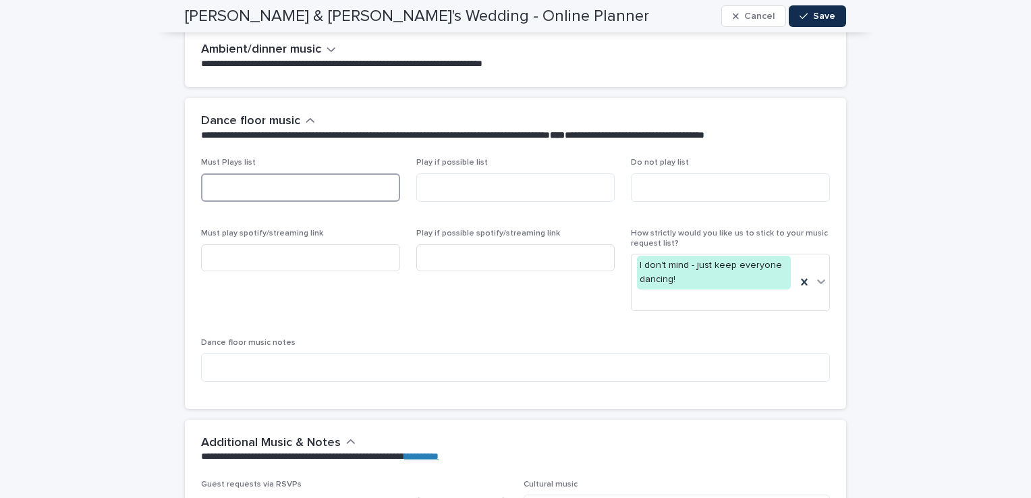
click at [324, 179] on textarea at bounding box center [300, 187] width 199 height 29
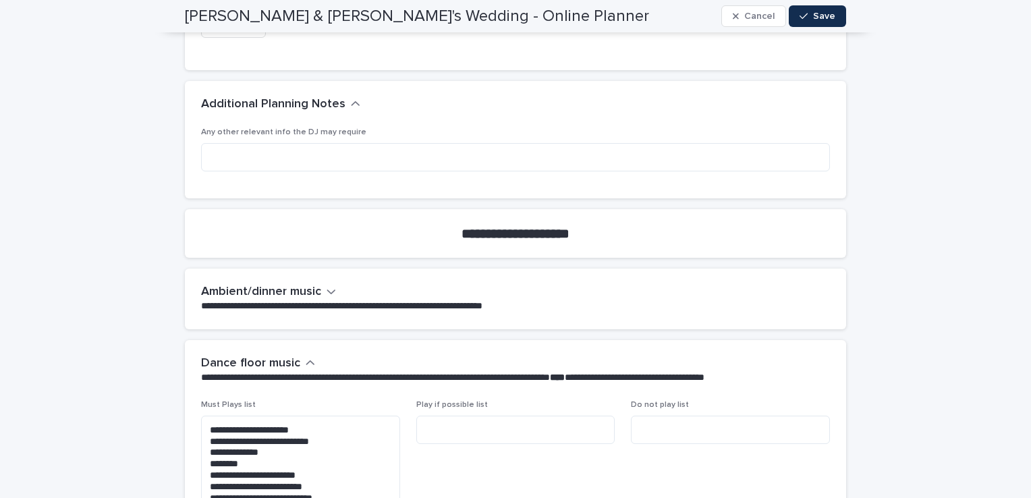
scroll to position [3988, 0]
click at [327, 286] on icon "button" at bounding box center [331, 292] width 9 height 12
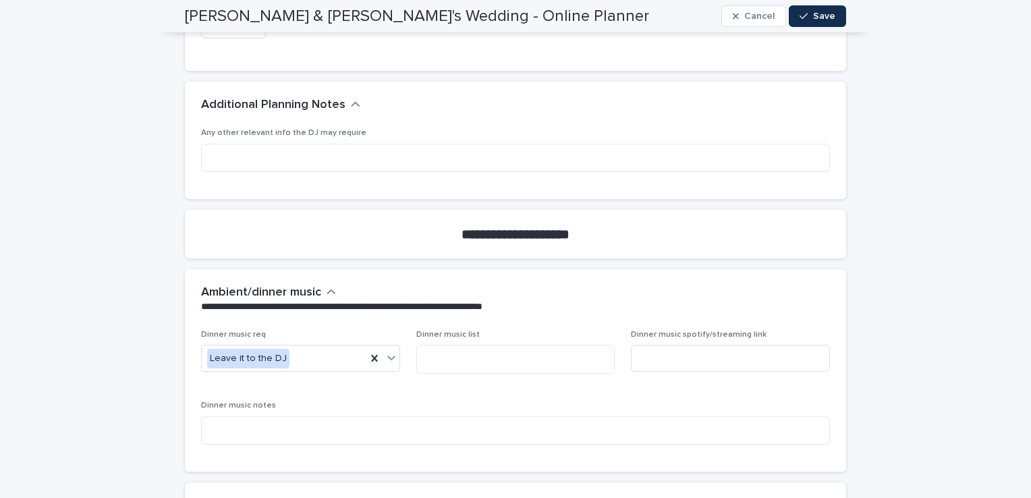
click at [327, 286] on icon "button" at bounding box center [331, 292] width 9 height 12
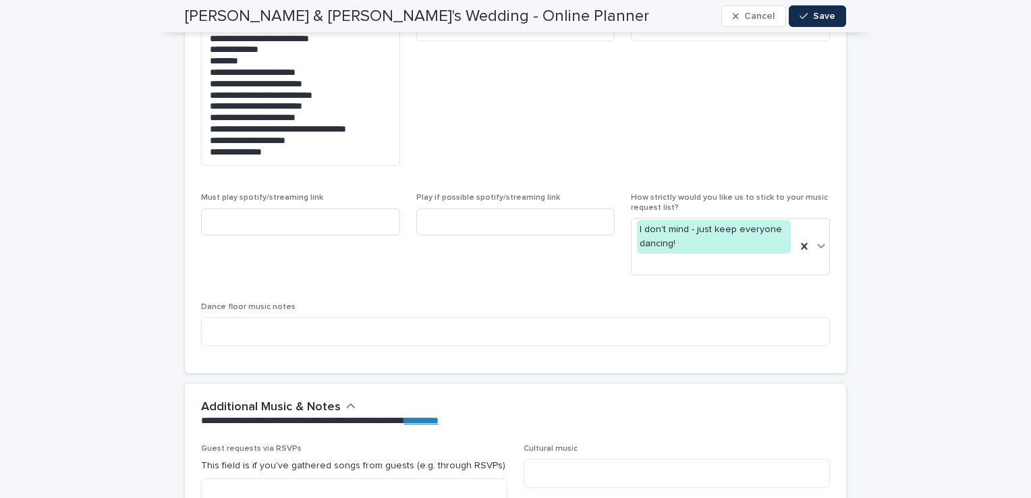
scroll to position [4393, 0]
click at [333, 142] on textarea "**********" at bounding box center [300, 88] width 199 height 154
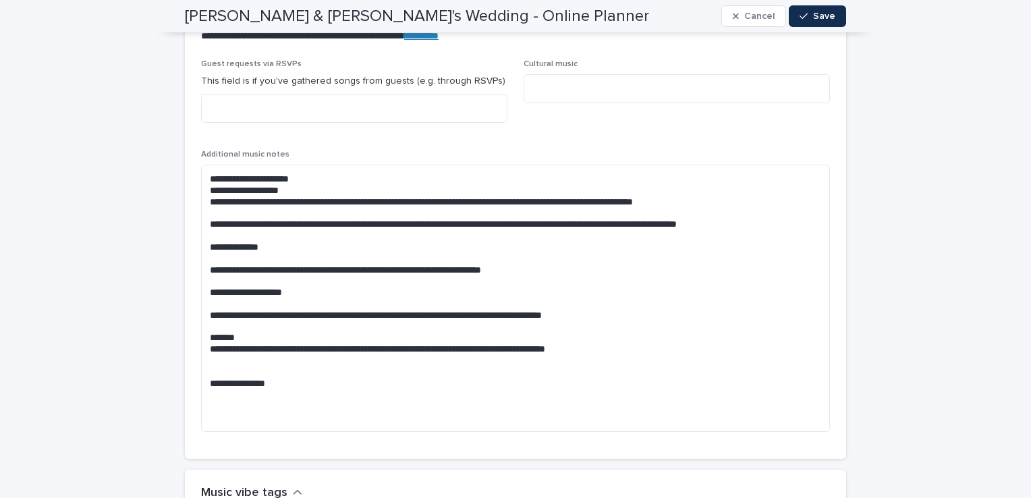
scroll to position [4825, 0]
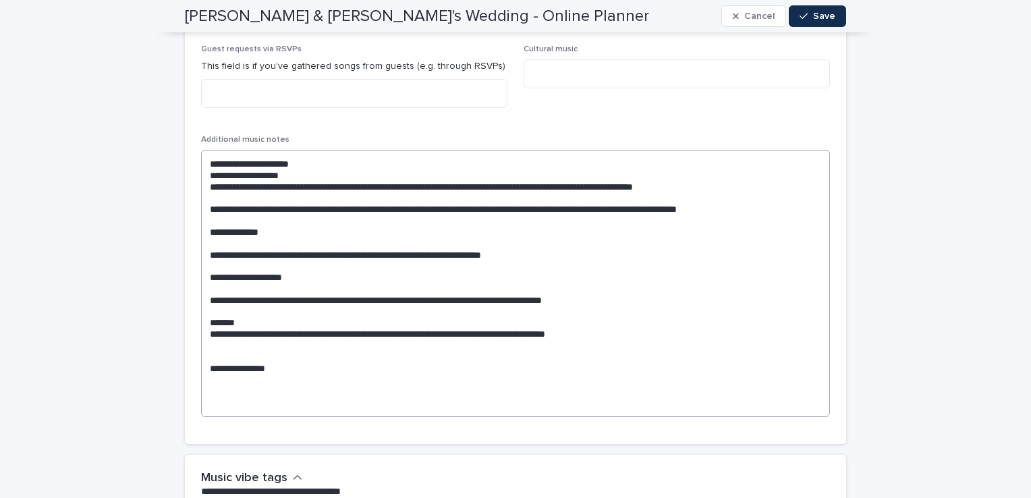
type textarea "**********"
click at [528, 242] on textarea "**********" at bounding box center [515, 283] width 629 height 267
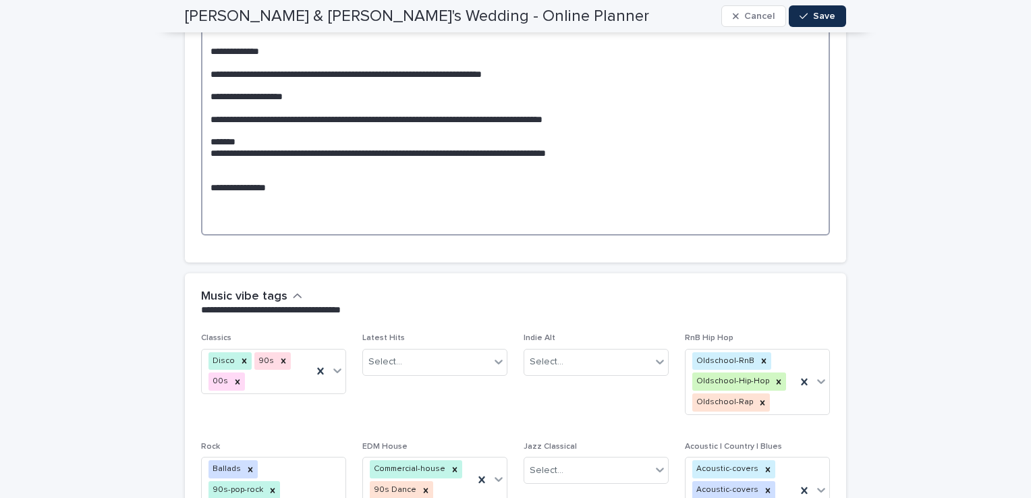
scroll to position [4972, 0]
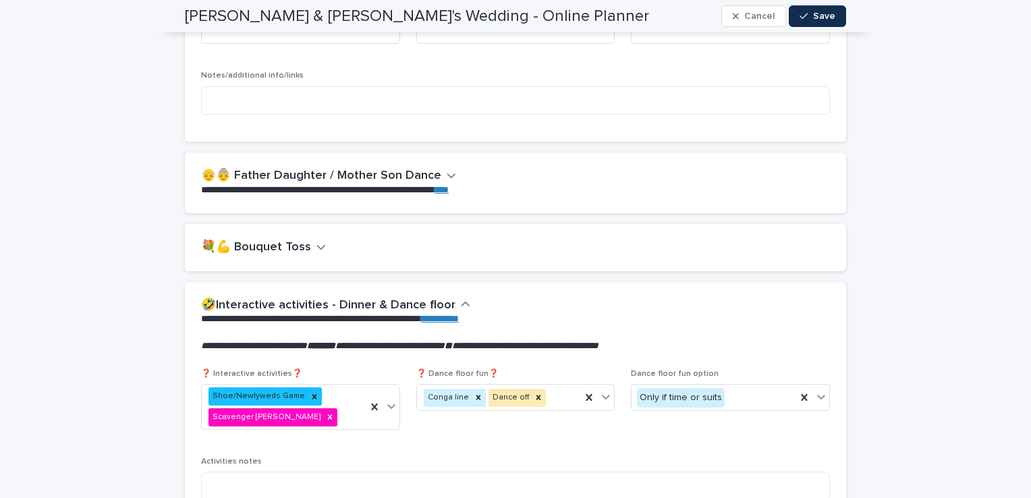
scroll to position [2679, 0]
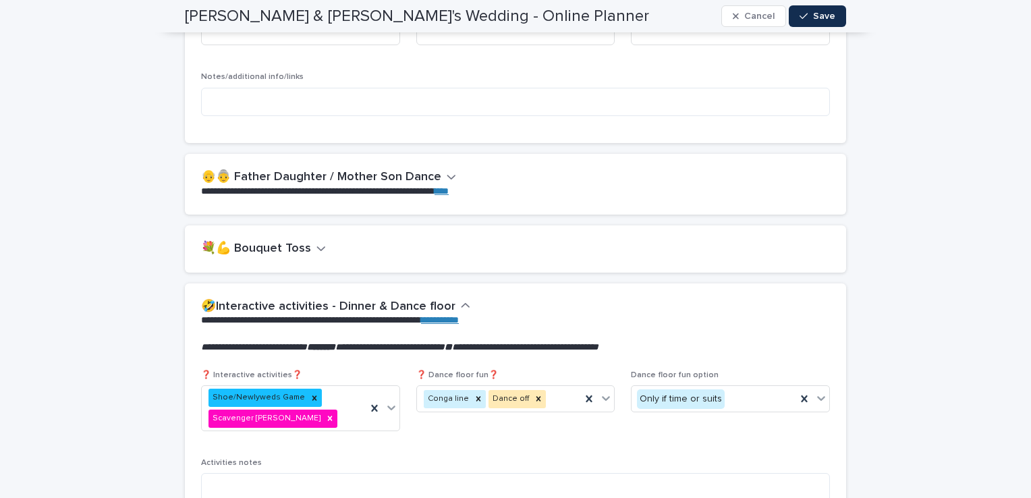
click at [316, 251] on icon "button" at bounding box center [320, 248] width 9 height 12
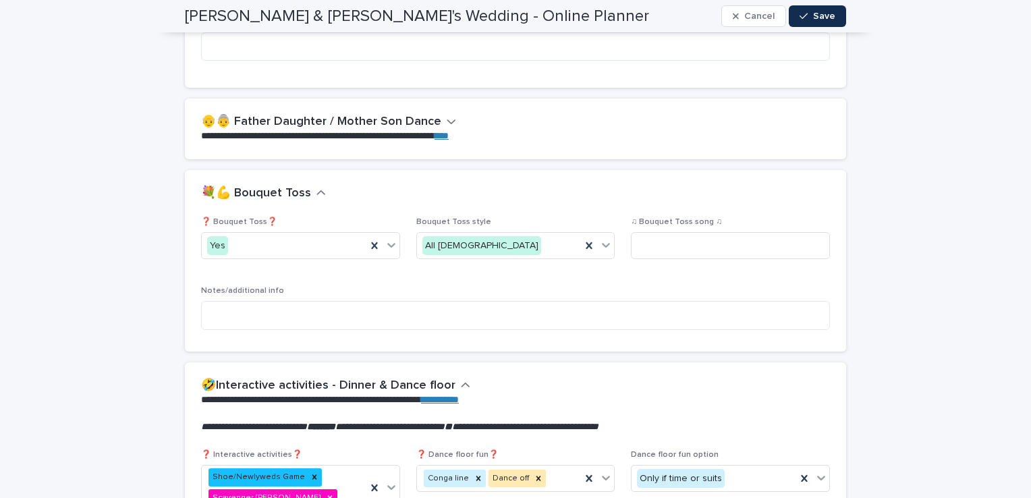
scroll to position [2749, 0]
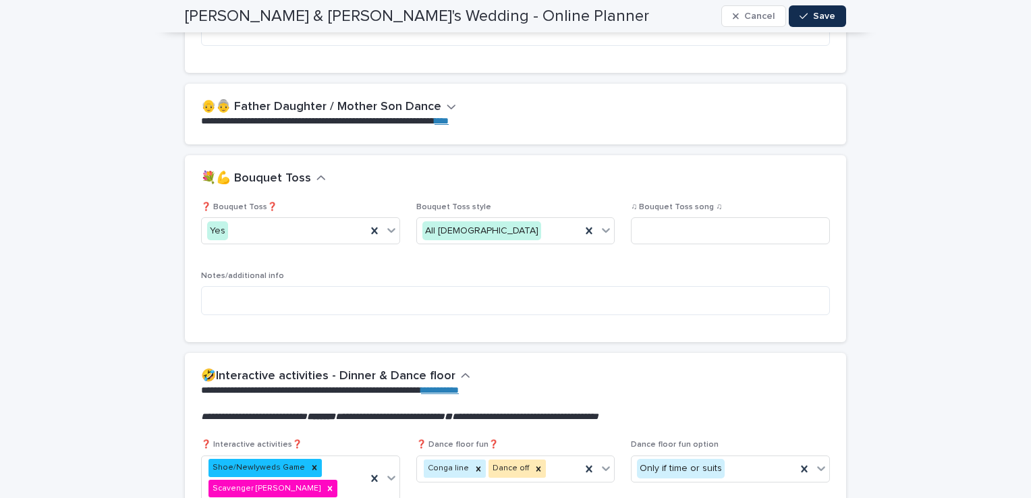
click at [901, 201] on div "**********" at bounding box center [515, 245] width 1031 height 5902
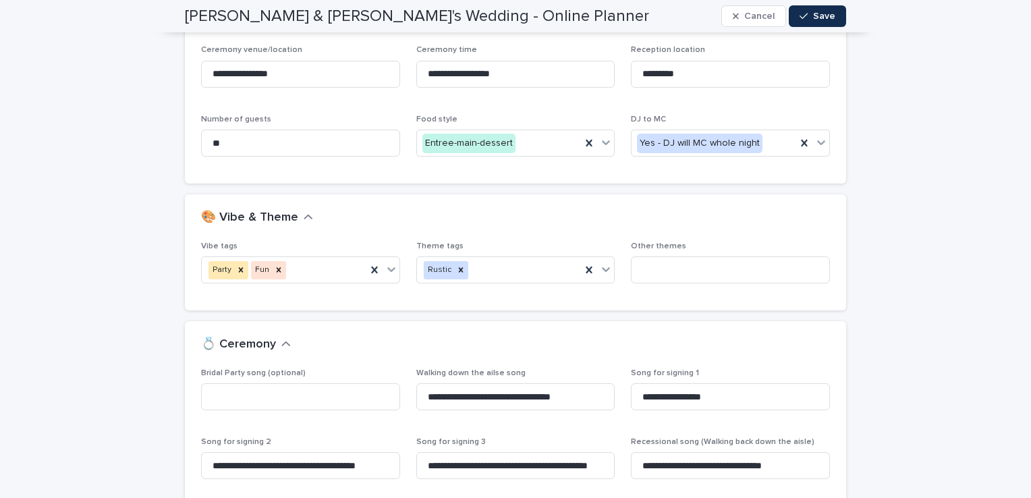
scroll to position [185, 0]
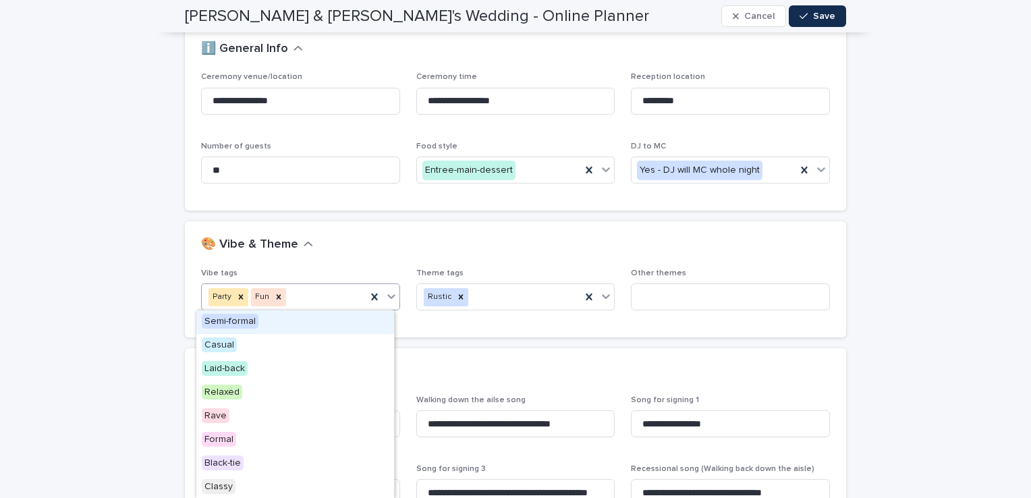
click at [339, 296] on div "Party Fun" at bounding box center [284, 297] width 165 height 24
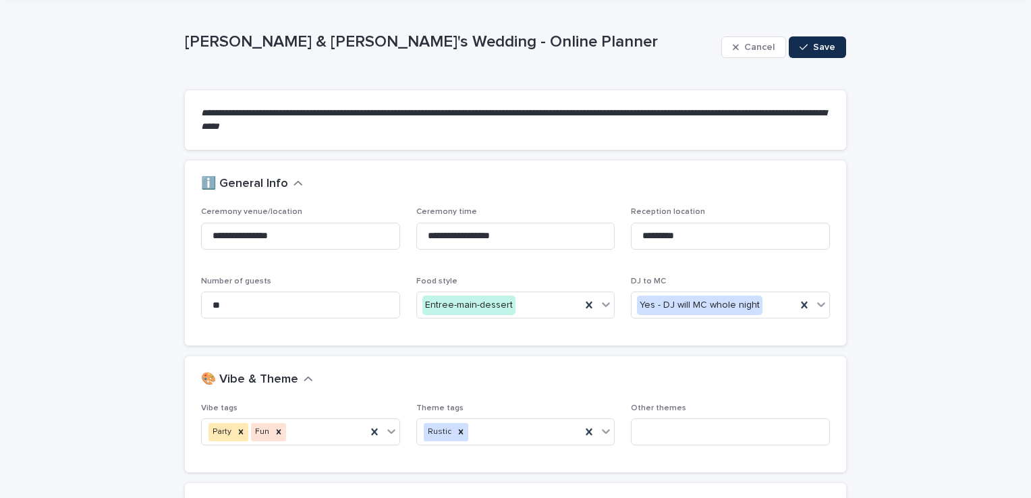
scroll to position [23, 0]
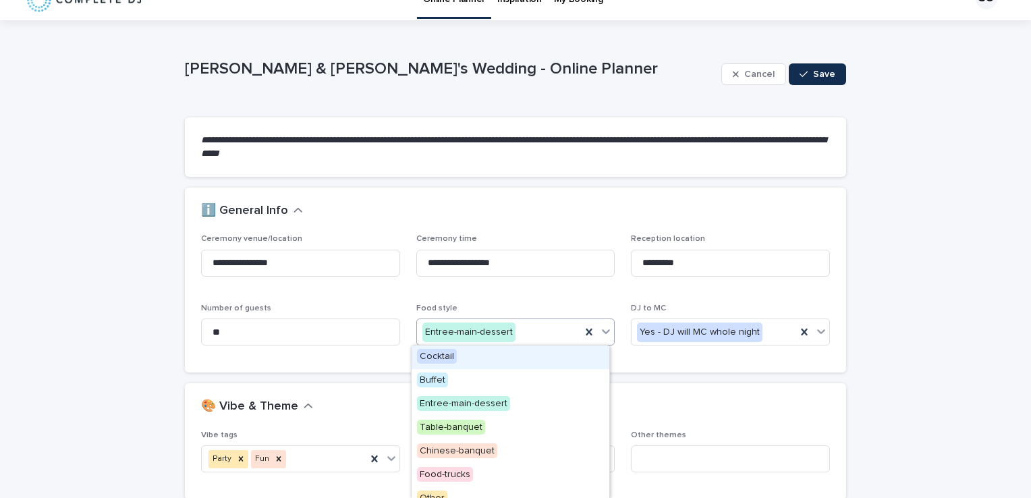
click at [522, 333] on div "Entree-main-dessert" at bounding box center [499, 332] width 165 height 22
click at [483, 379] on div "Buffet" at bounding box center [511, 381] width 198 height 24
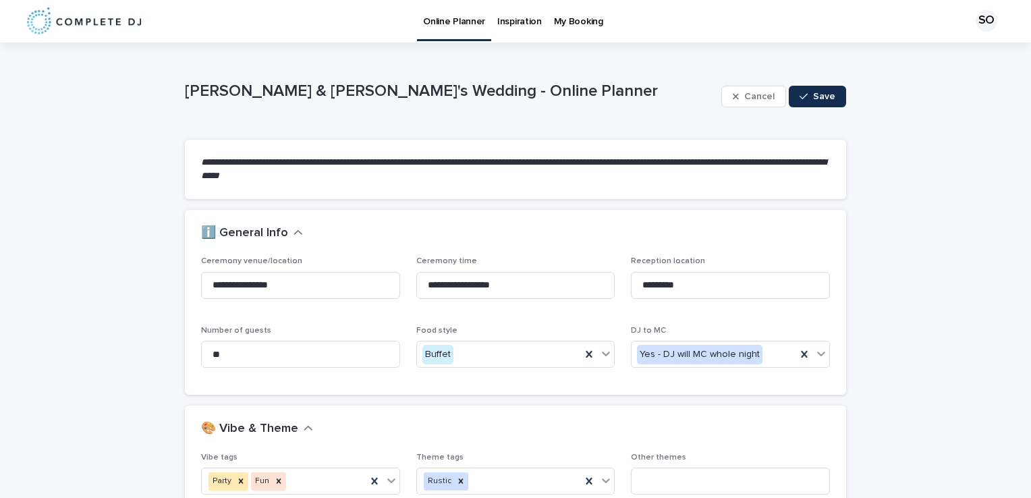
scroll to position [0, 0]
click at [813, 97] on span "Save" at bounding box center [824, 96] width 22 height 9
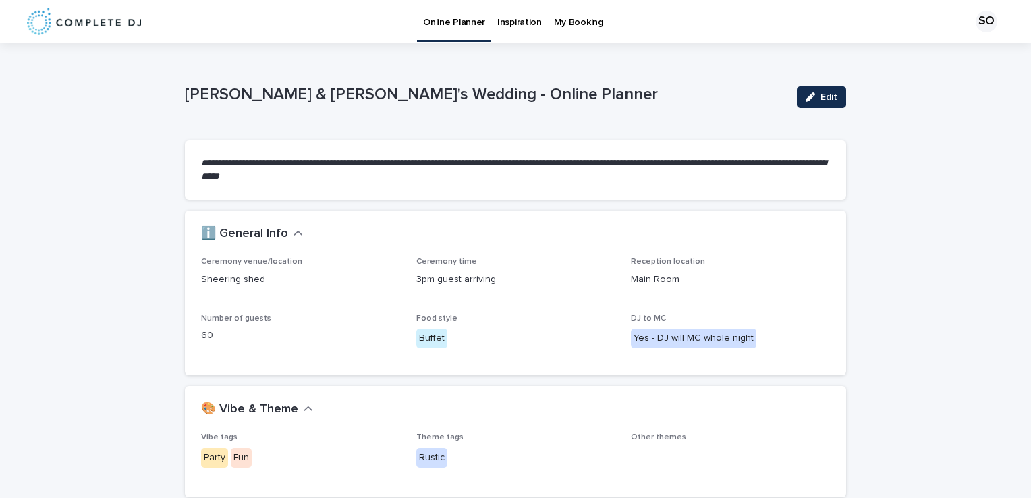
click at [524, 17] on p "Inspiration" at bounding box center [519, 14] width 45 height 28
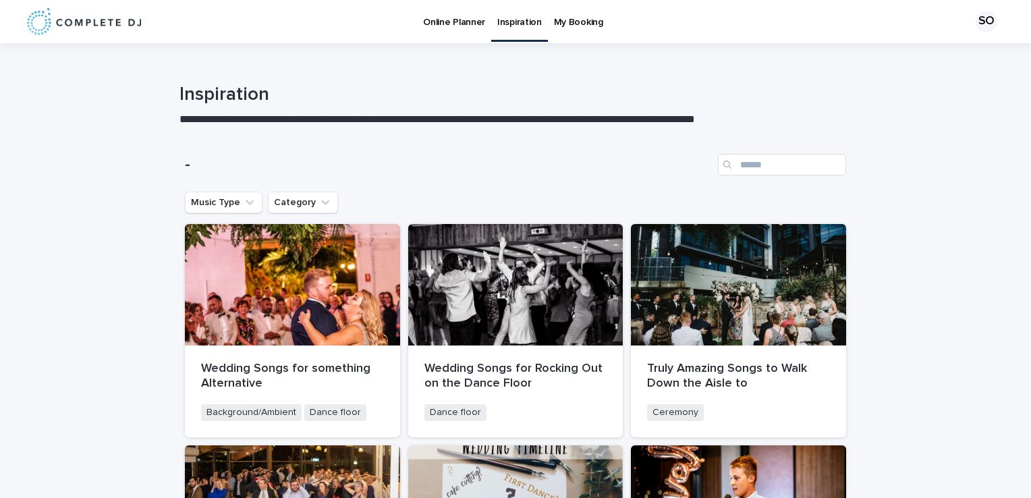
click at [567, 19] on p "My Booking" at bounding box center [578, 14] width 49 height 28
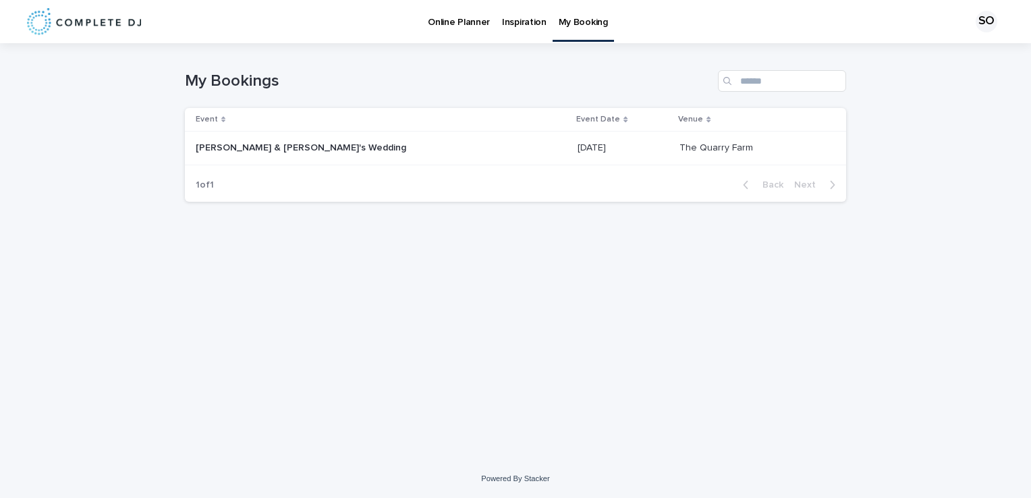
click at [389, 142] on p at bounding box center [308, 147] width 225 height 11
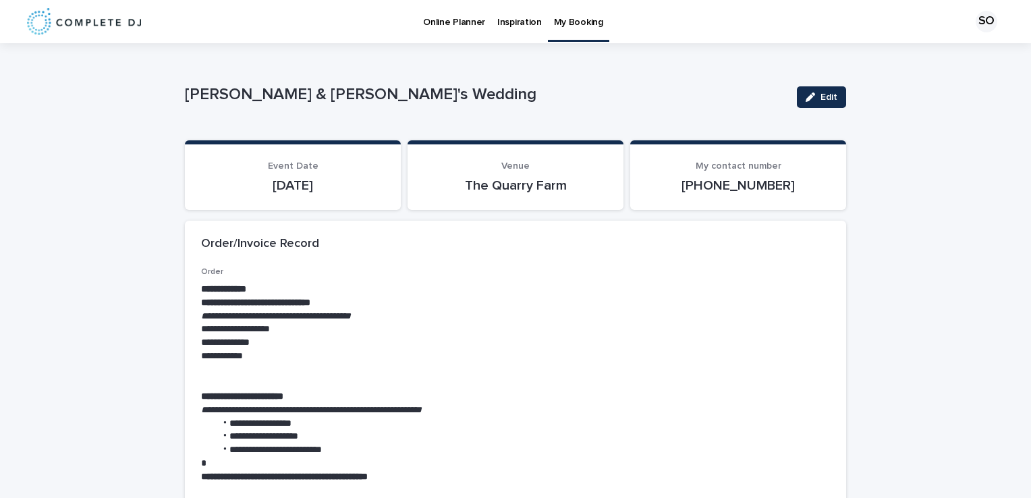
click at [462, 22] on p "Online Planner" at bounding box center [454, 14] width 62 height 28
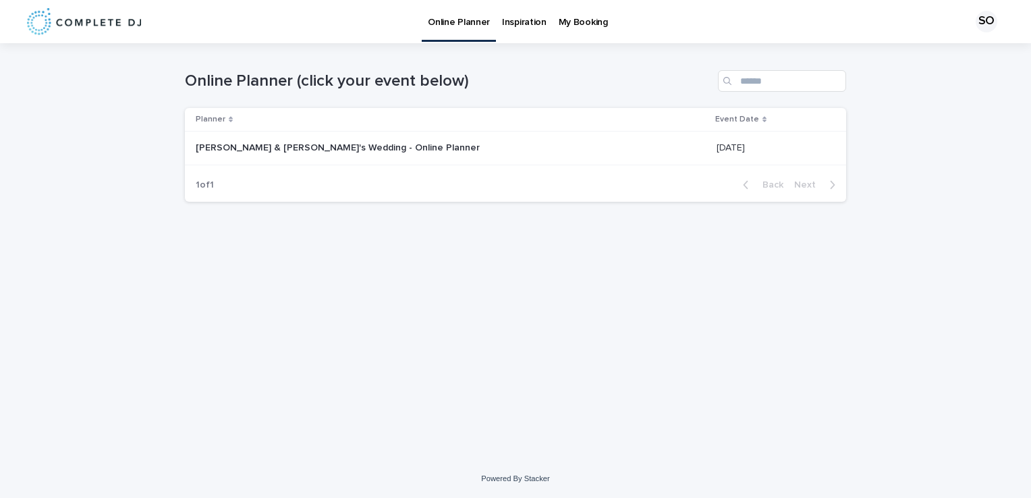
click at [345, 151] on p "Sophie & Mark's Wedding - Online Planner" at bounding box center [339, 147] width 287 height 14
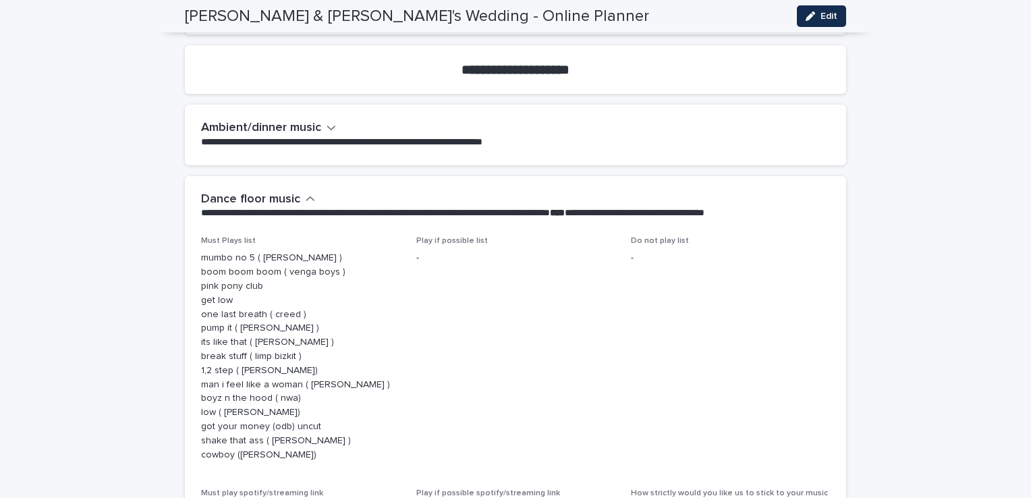
scroll to position [3589, 0]
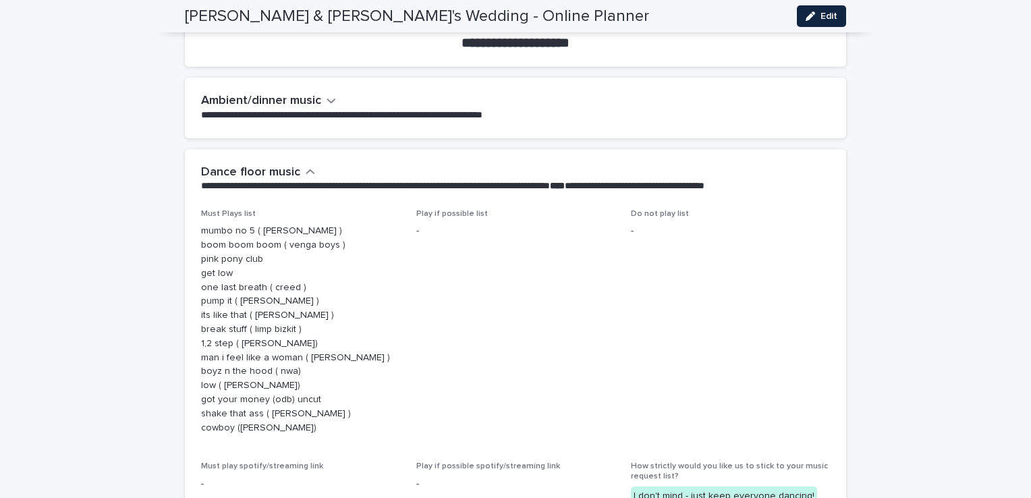
click at [826, 21] on button "Edit" at bounding box center [821, 16] width 49 height 22
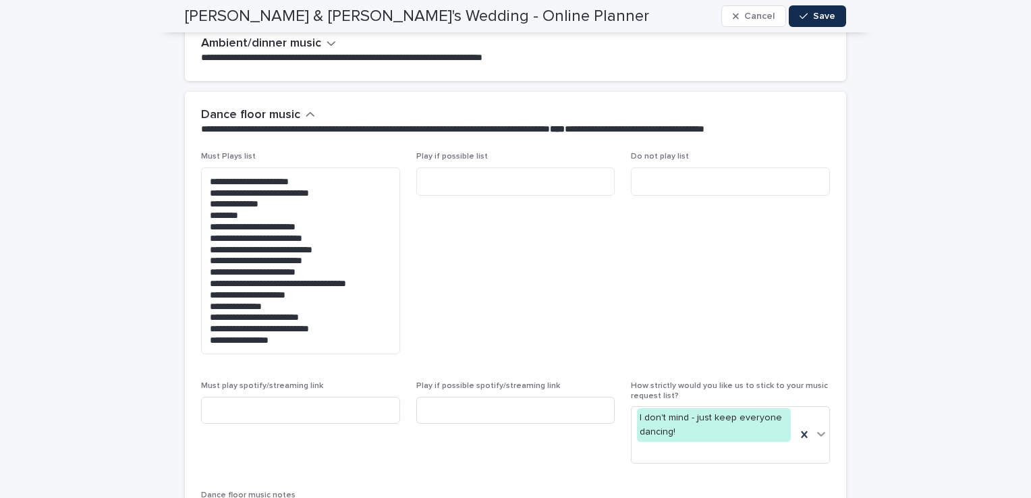
scroll to position [4345, 0]
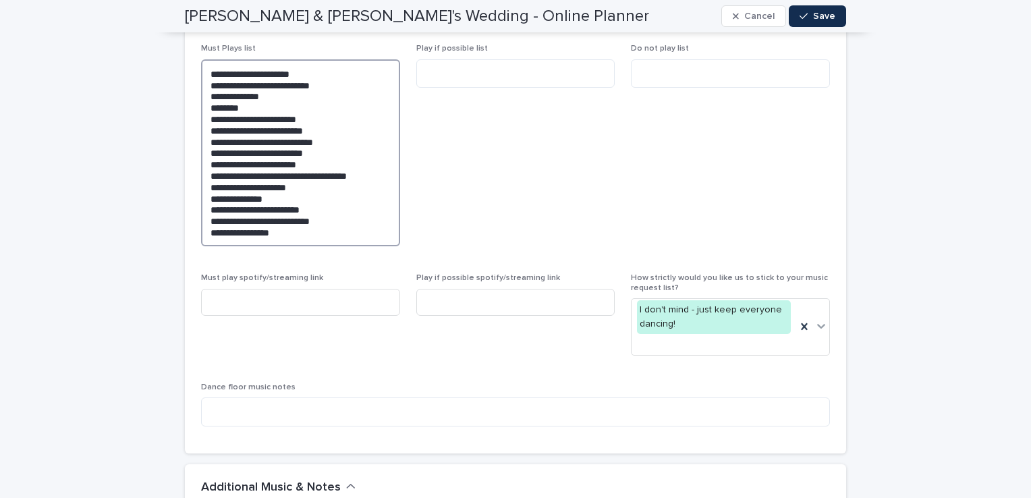
click at [346, 222] on textarea "**********" at bounding box center [300, 153] width 199 height 188
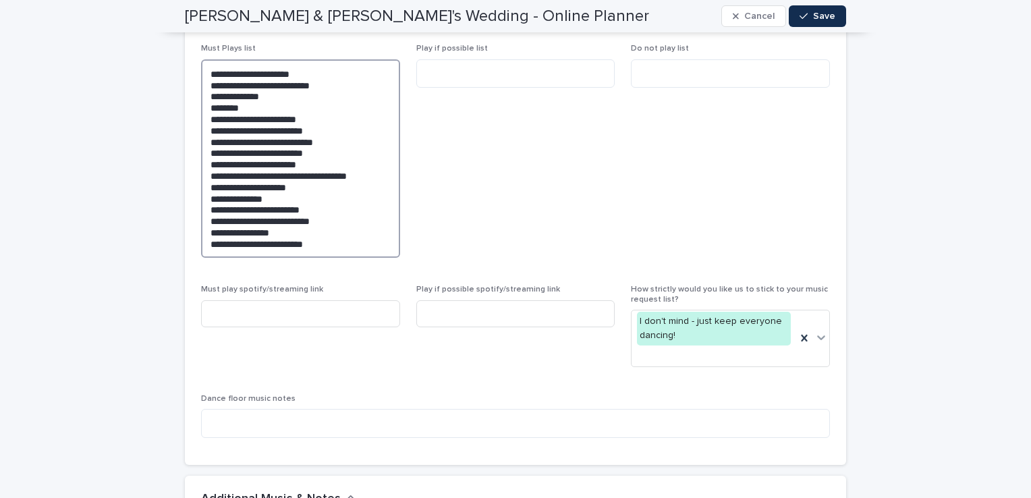
type textarea "**********"
click at [758, 188] on span "Do not play list" at bounding box center [730, 156] width 199 height 225
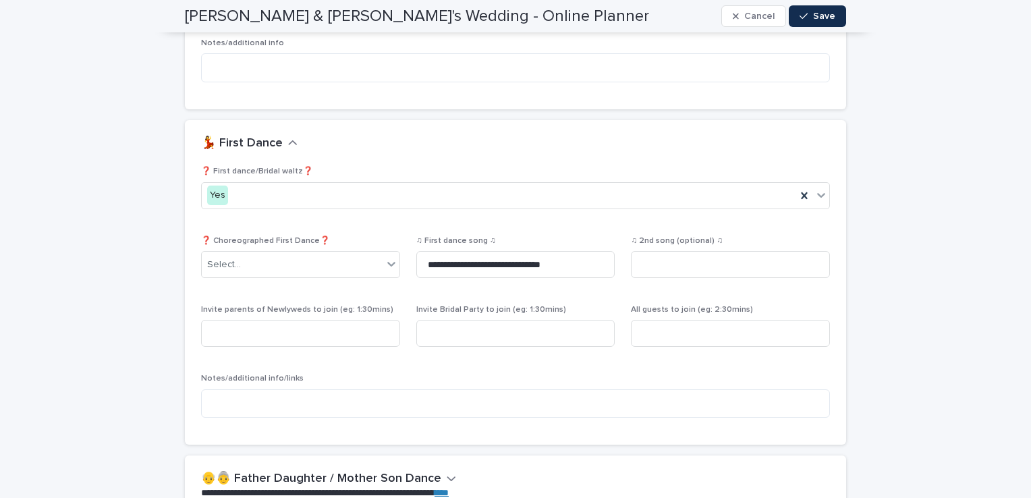
scroll to position [2350, 0]
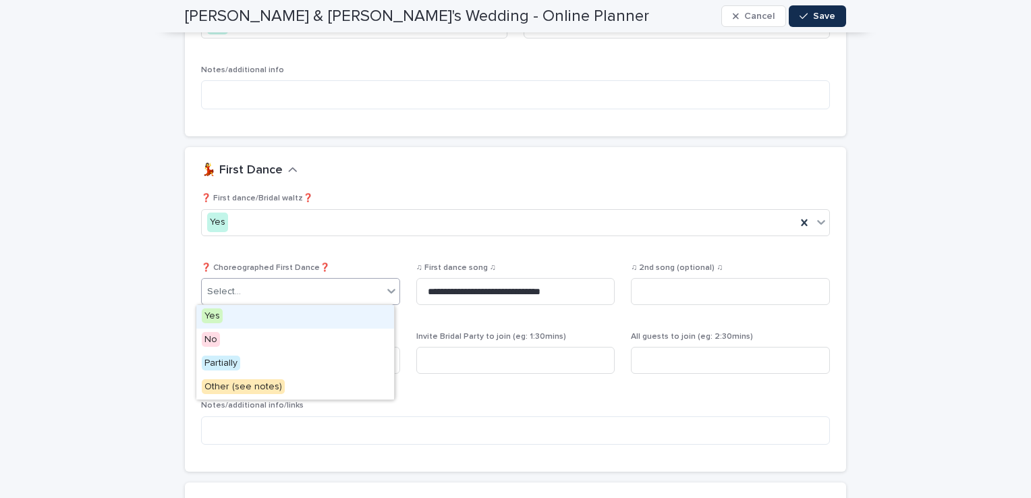
drag, startPoint x: 371, startPoint y: 285, endPoint x: 387, endPoint y: 291, distance: 17.1
click at [387, 291] on div "Select..." at bounding box center [300, 291] width 199 height 27
click at [385, 253] on div "**********" at bounding box center [515, 325] width 629 height 262
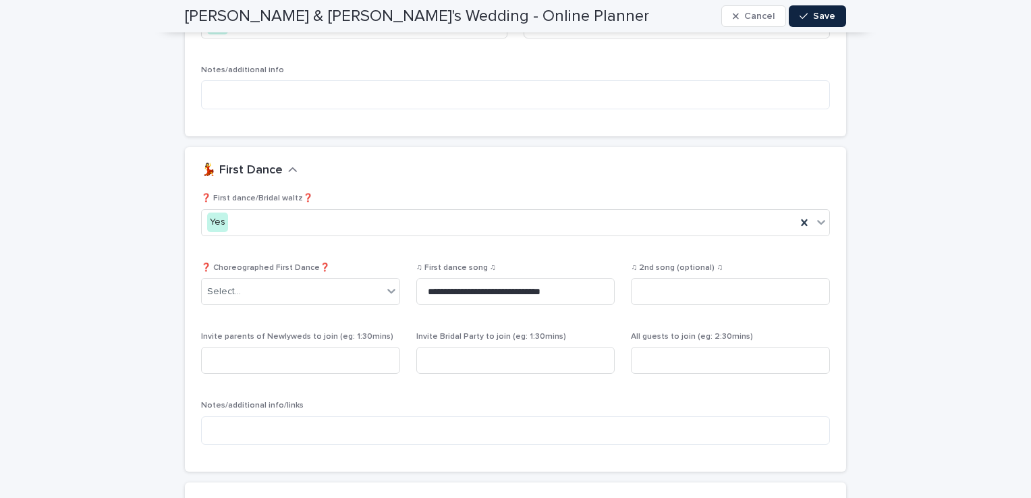
click at [828, 12] on span "Save" at bounding box center [824, 15] width 22 height 9
